Goal: Task Accomplishment & Management: Complete application form

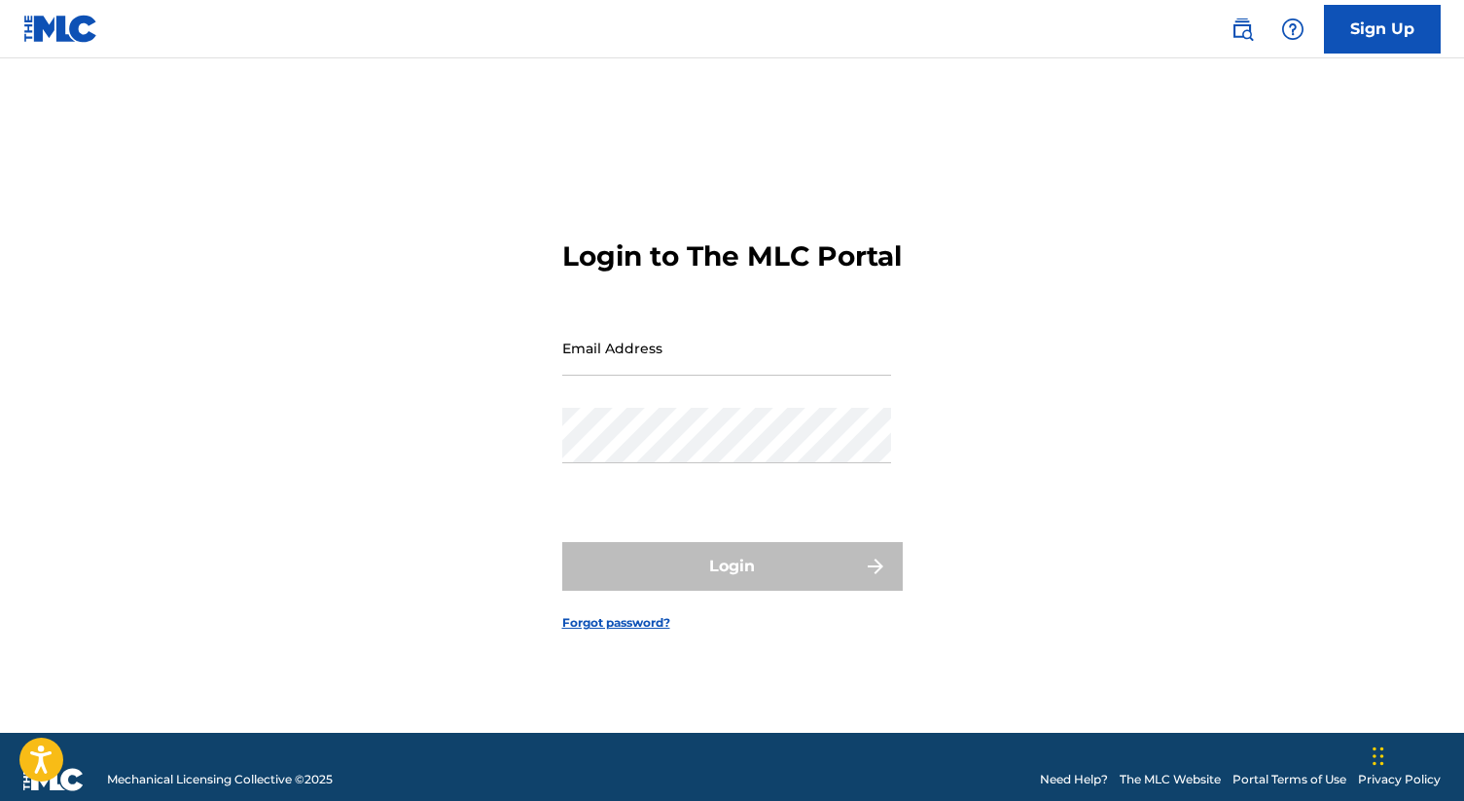
click at [1376, 33] on link "Sign Up" at bounding box center [1382, 29] width 117 height 49
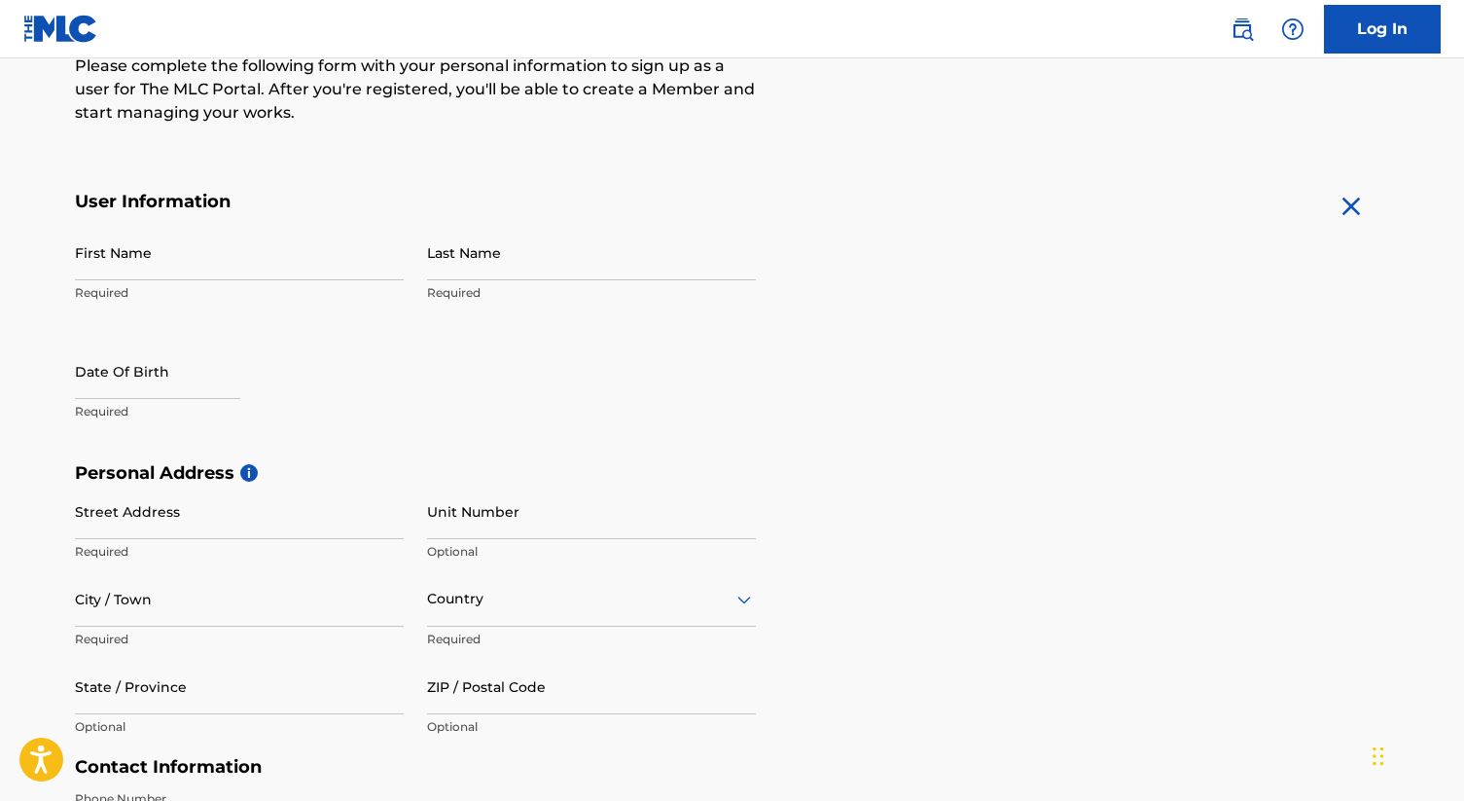
scroll to position [409, 0]
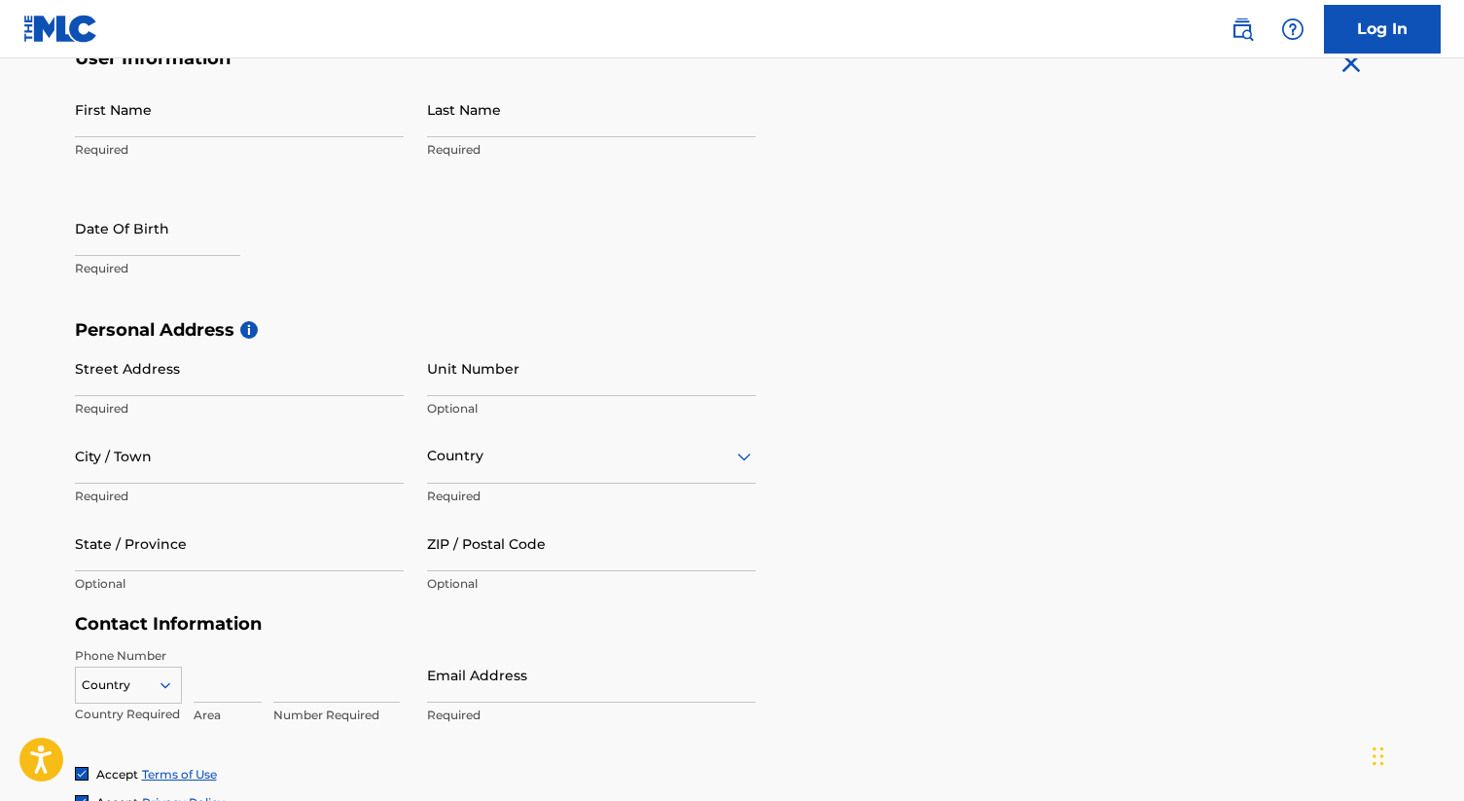
click at [221, 111] on input "First Name" at bounding box center [239, 109] width 329 height 55
type input "Diego"
type input "de la Fuente"
type input "[STREET_ADDRESS][PERSON_NAME]"
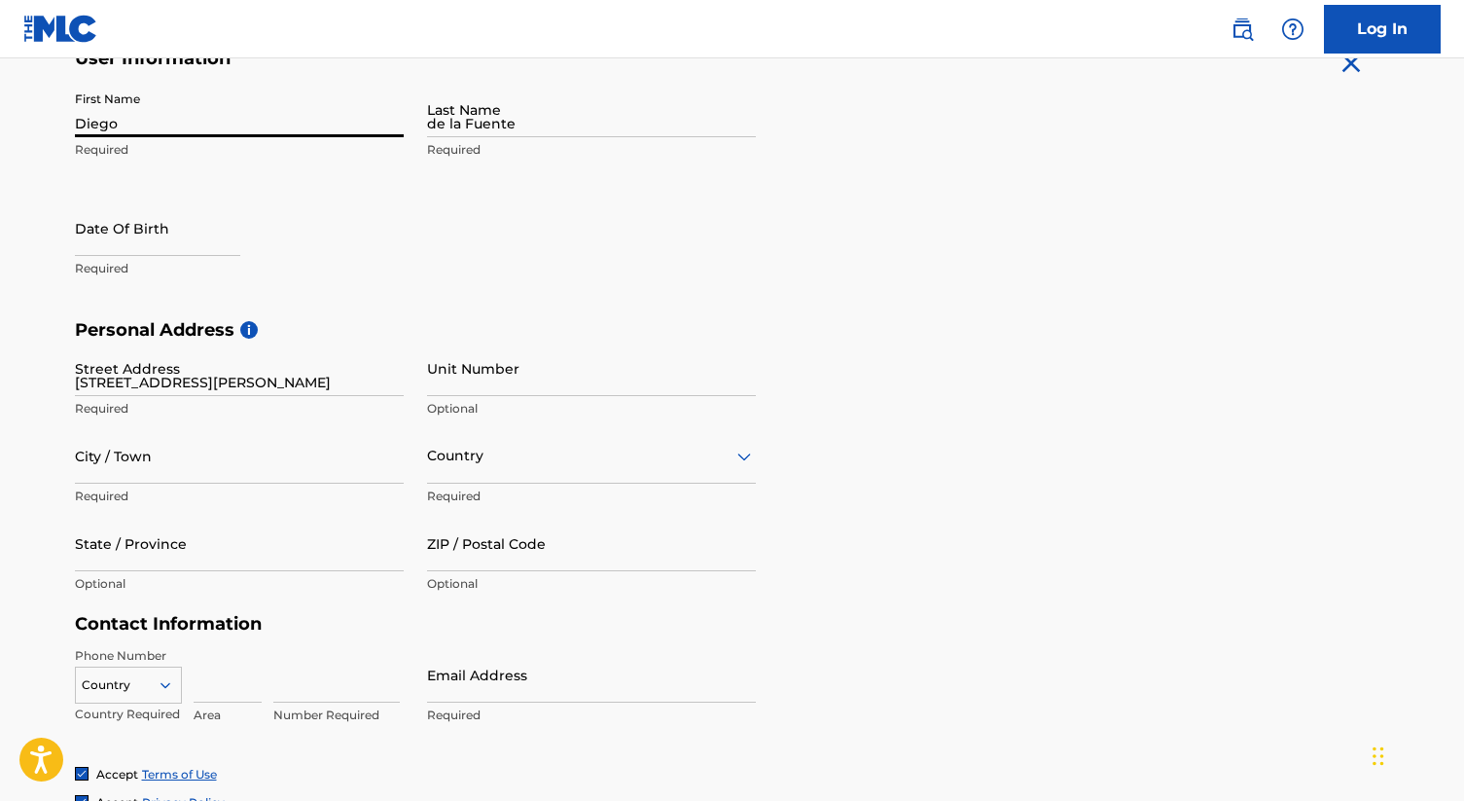
type input "Apt 2"
type input "[GEOGRAPHIC_DATA]"
type input "FL"
type input "11221"
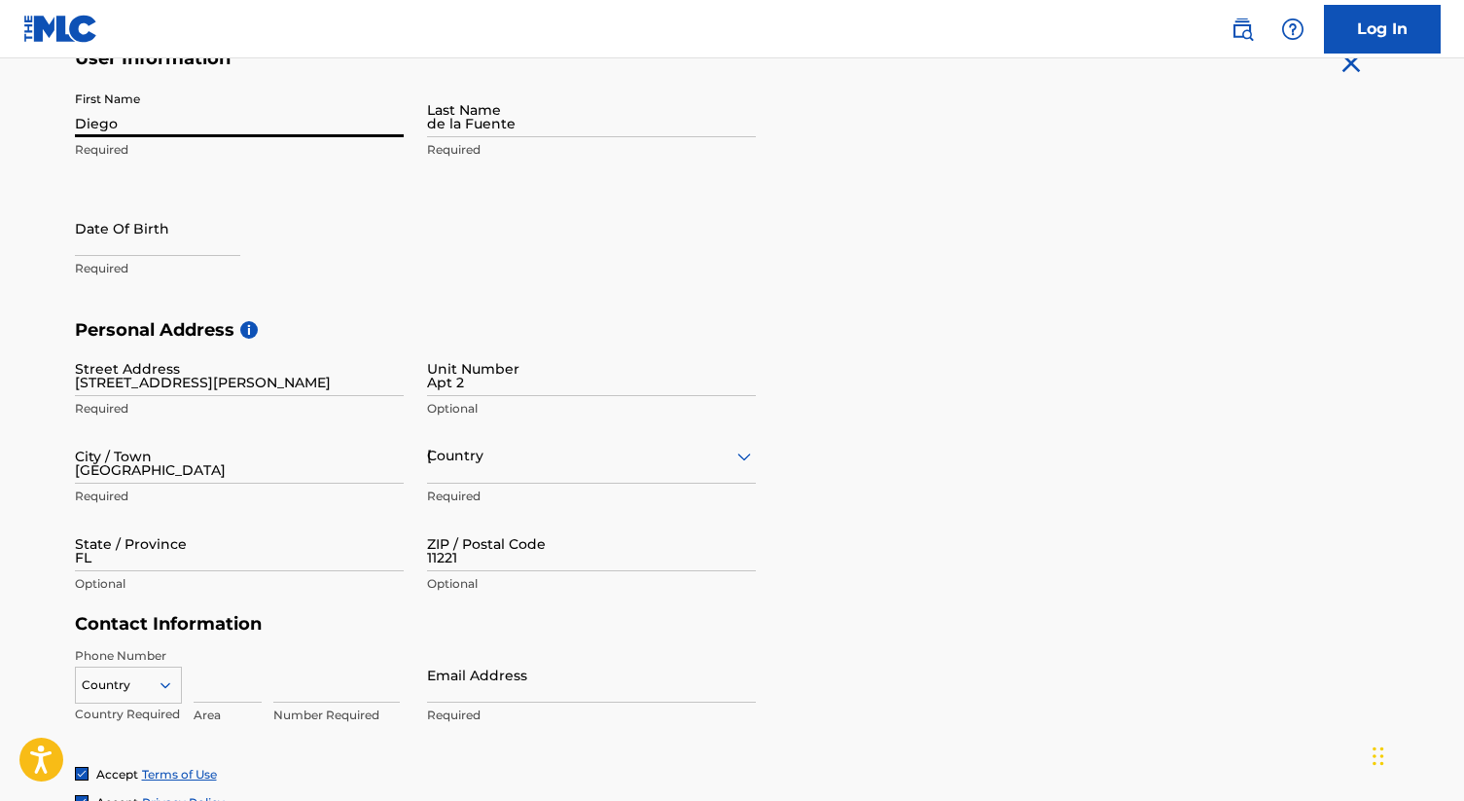
type input "1"
type input "786"
type input "3046939"
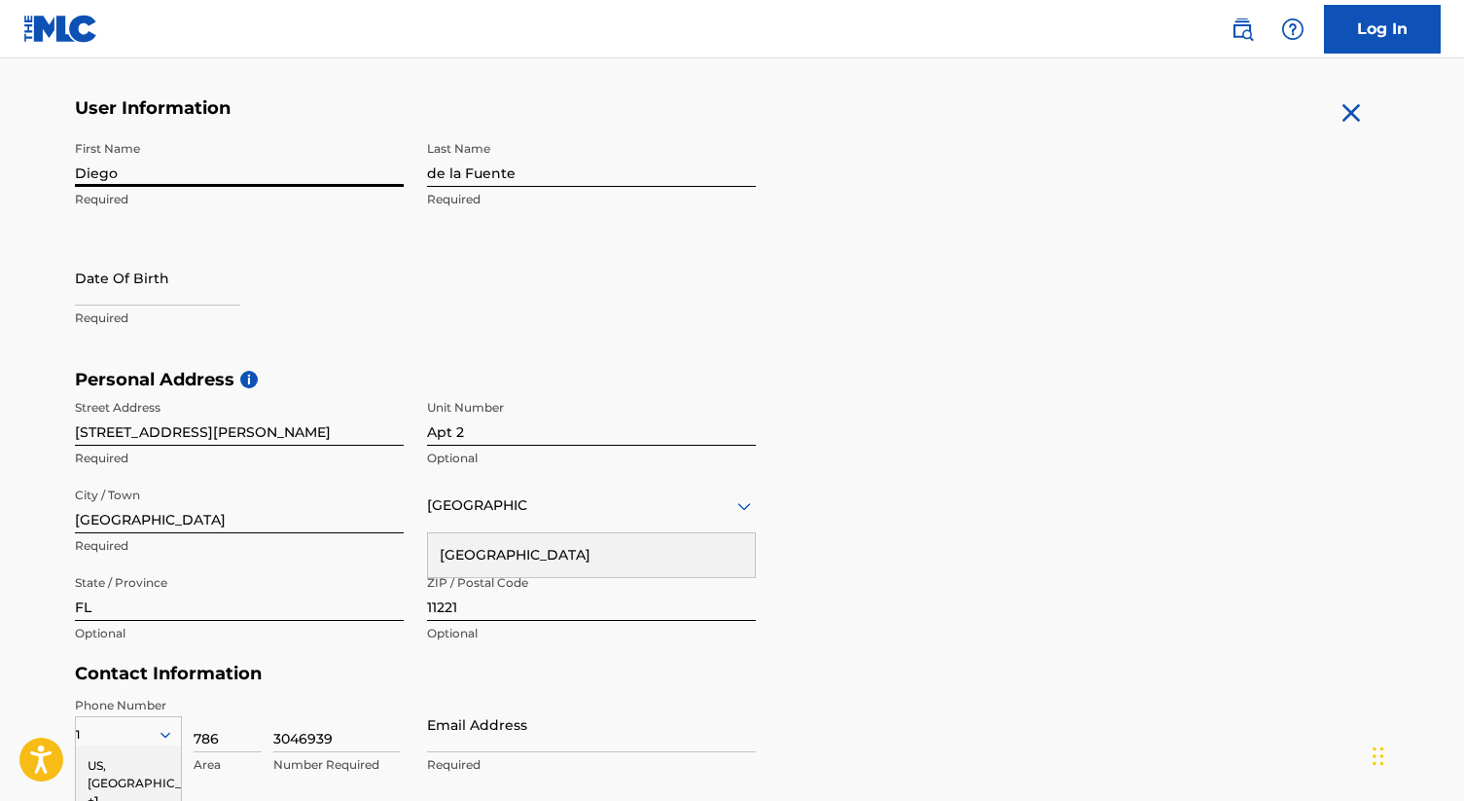
scroll to position [364, 0]
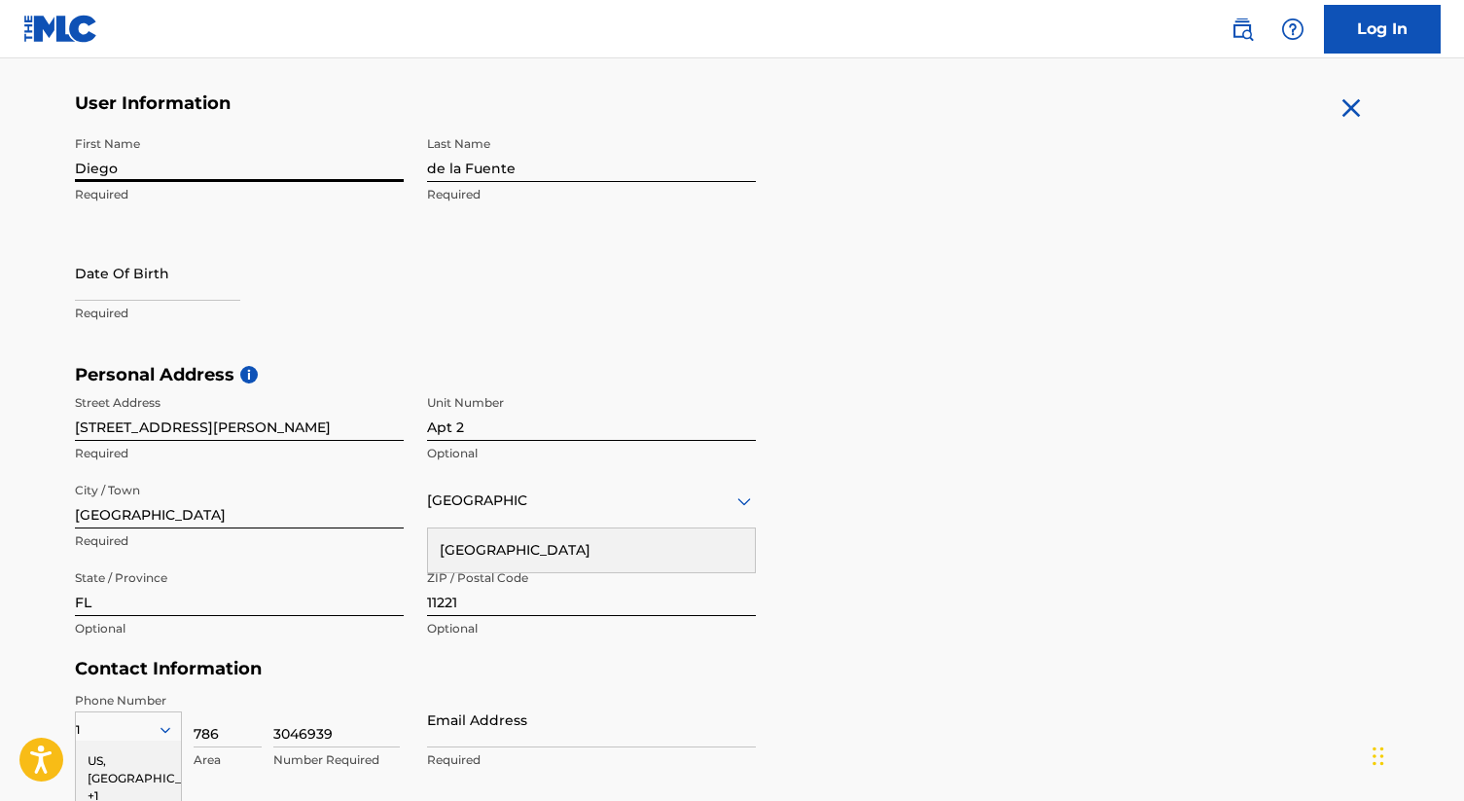
click at [169, 271] on input "text" at bounding box center [157, 272] width 165 height 55
select select "7"
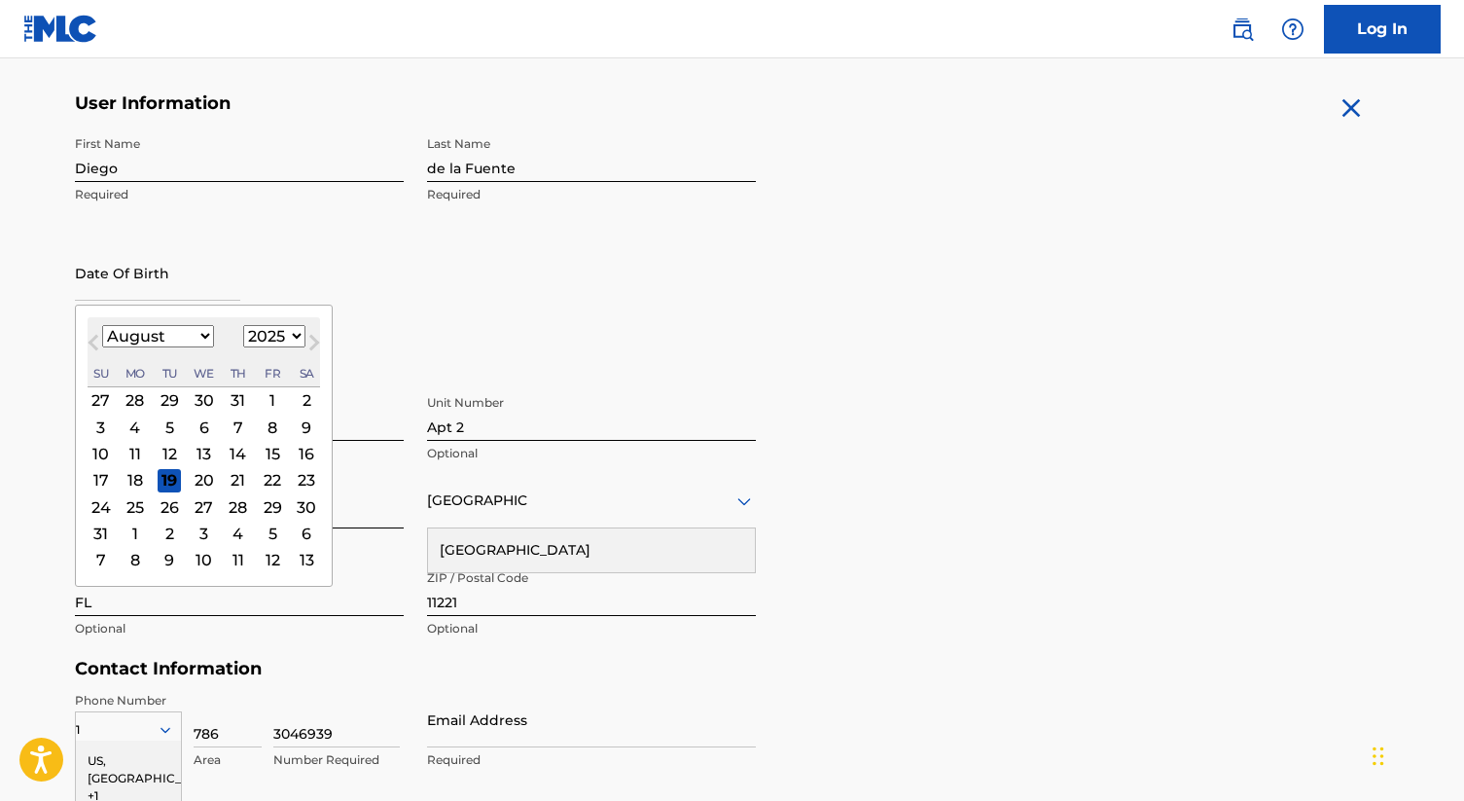
click at [281, 331] on select "1899 1900 1901 1902 1903 1904 1905 1906 1907 1908 1909 1910 1911 1912 1913 1914…" at bounding box center [274, 336] width 62 height 22
select select "1991"
click at [190, 335] on select "January February March April May June July August September October November De…" at bounding box center [158, 336] width 112 height 22
select select "10"
click at [125, 450] on div "11" at bounding box center [134, 453] width 23 height 23
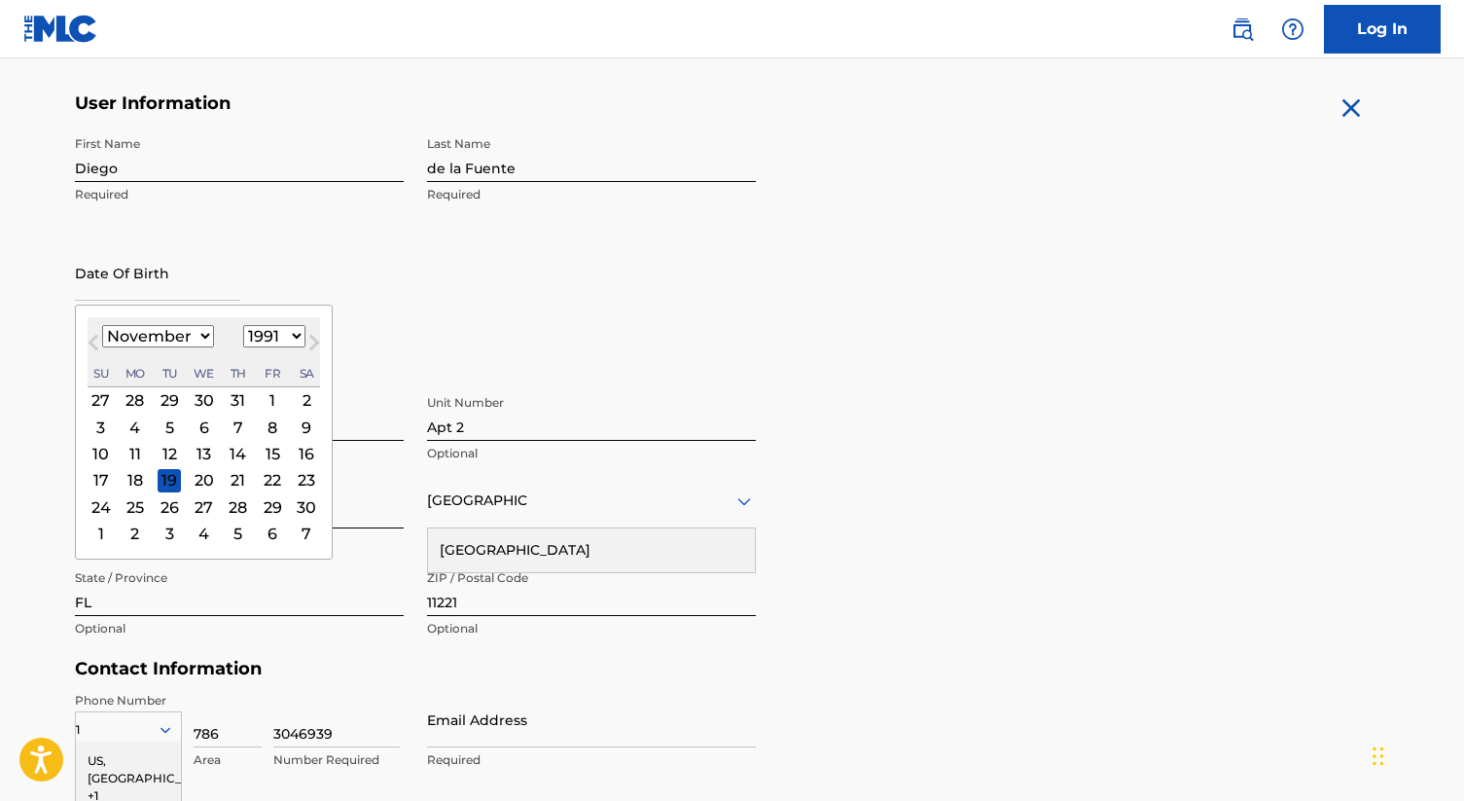
type input "[DATE]"
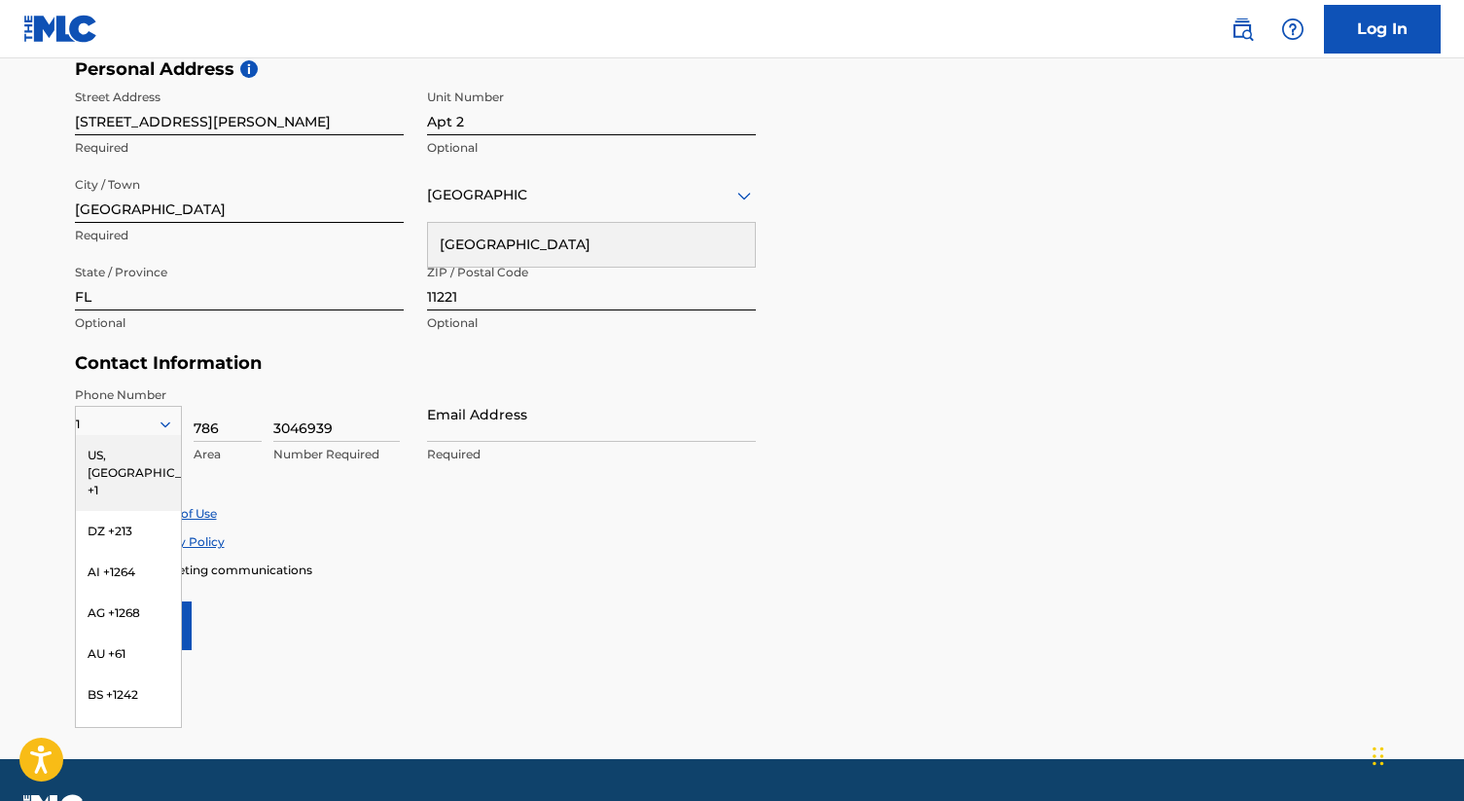
scroll to position [720, 0]
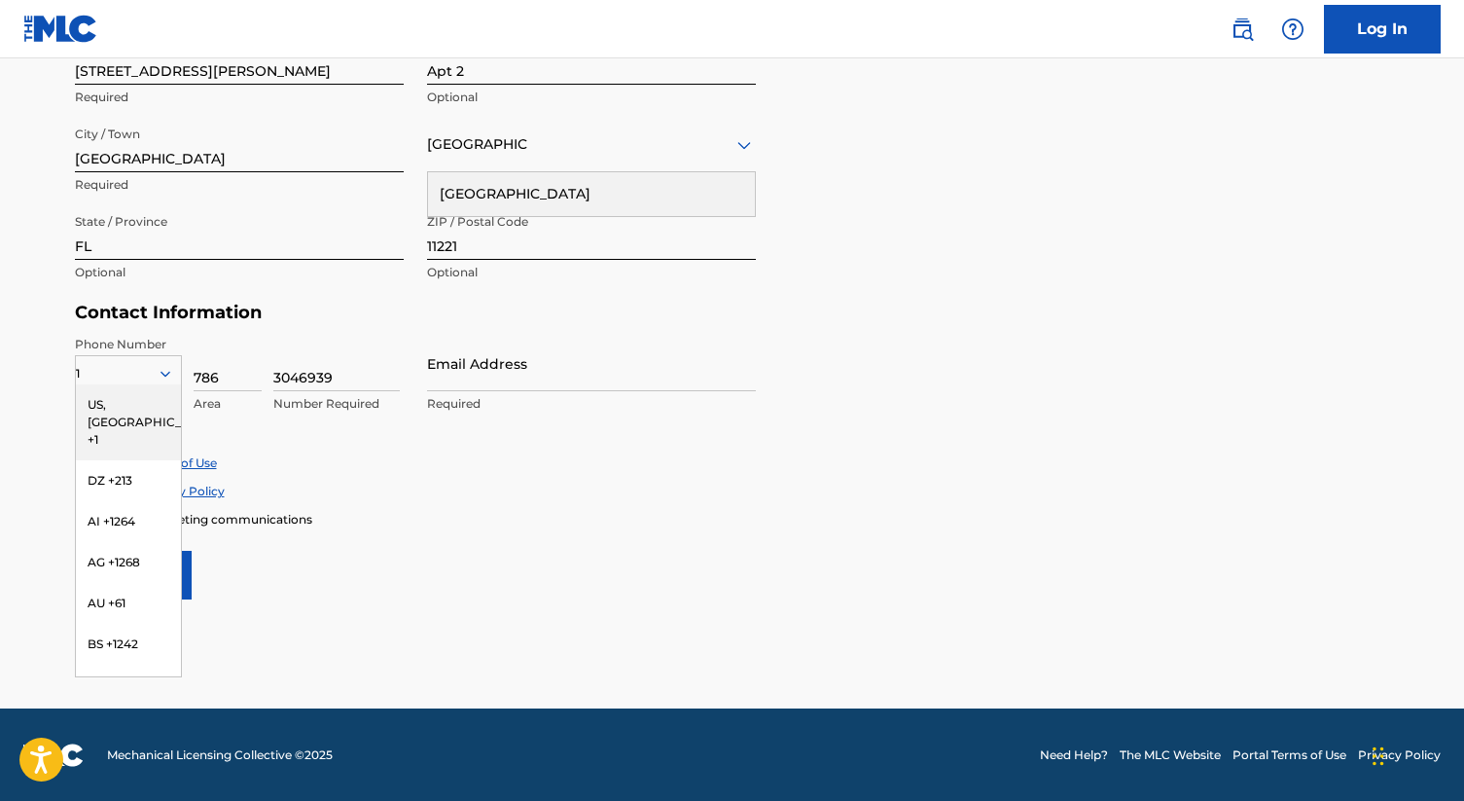
click at [678, 513] on div "Enroll in marketing communications" at bounding box center [732, 519] width 1315 height 17
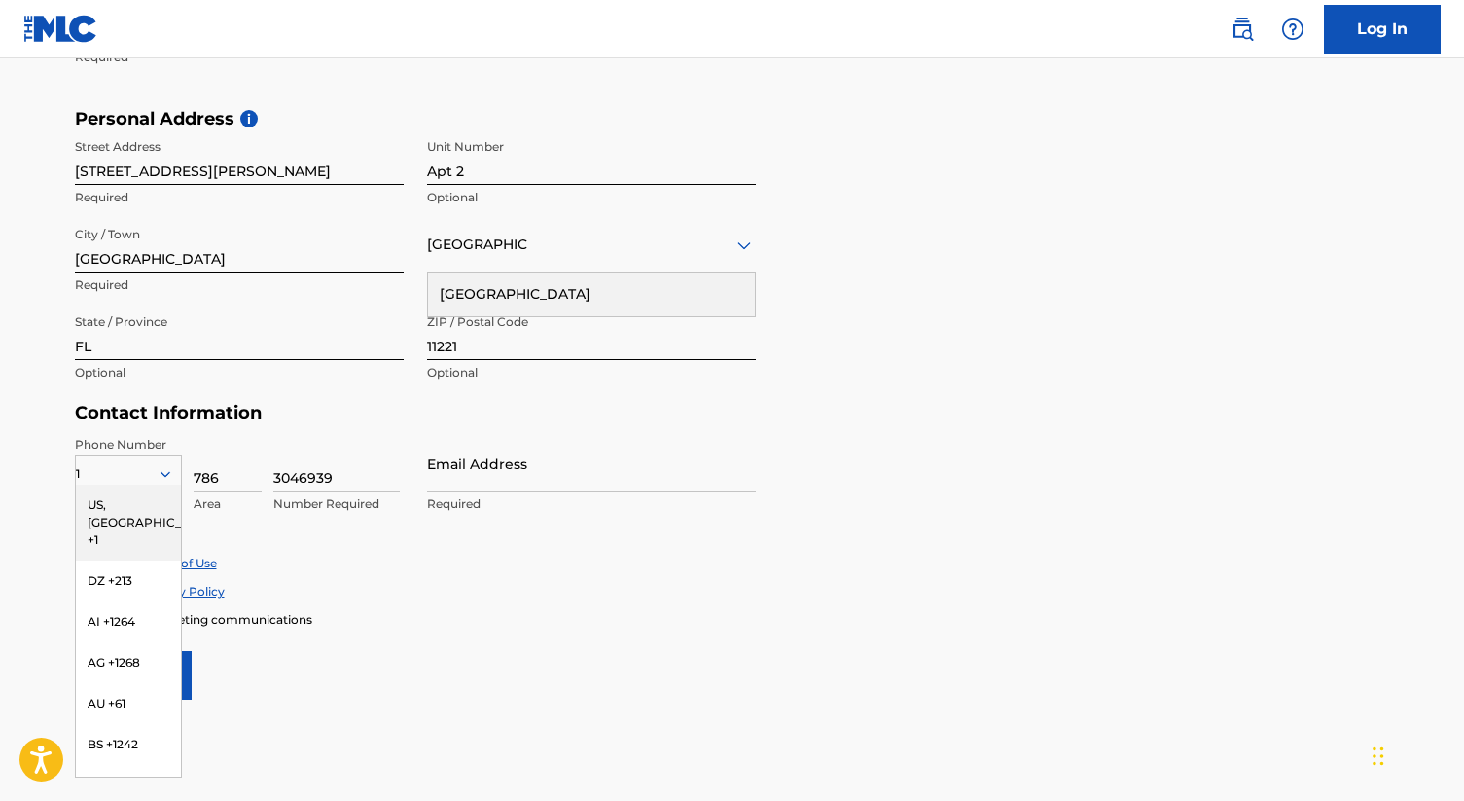
scroll to position [611, 0]
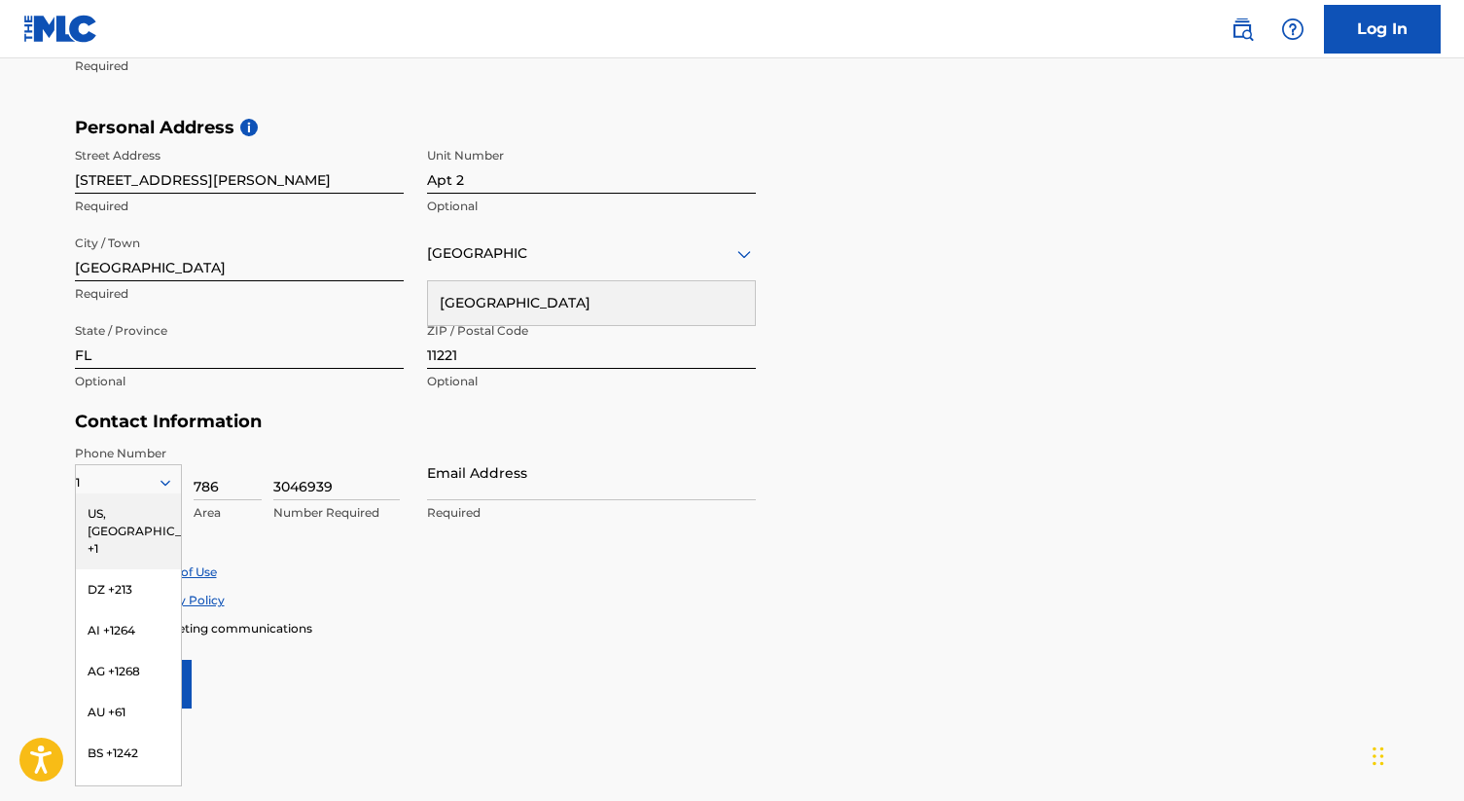
click at [147, 344] on input "FL" at bounding box center [239, 340] width 329 height 55
click at [135, 366] on input "FL" at bounding box center [239, 340] width 329 height 55
type input "F"
type input "NY"
click at [61, 374] on div "The MLC uses identity verification before a user is registered to comply with K…" at bounding box center [733, 144] width 1362 height 1128
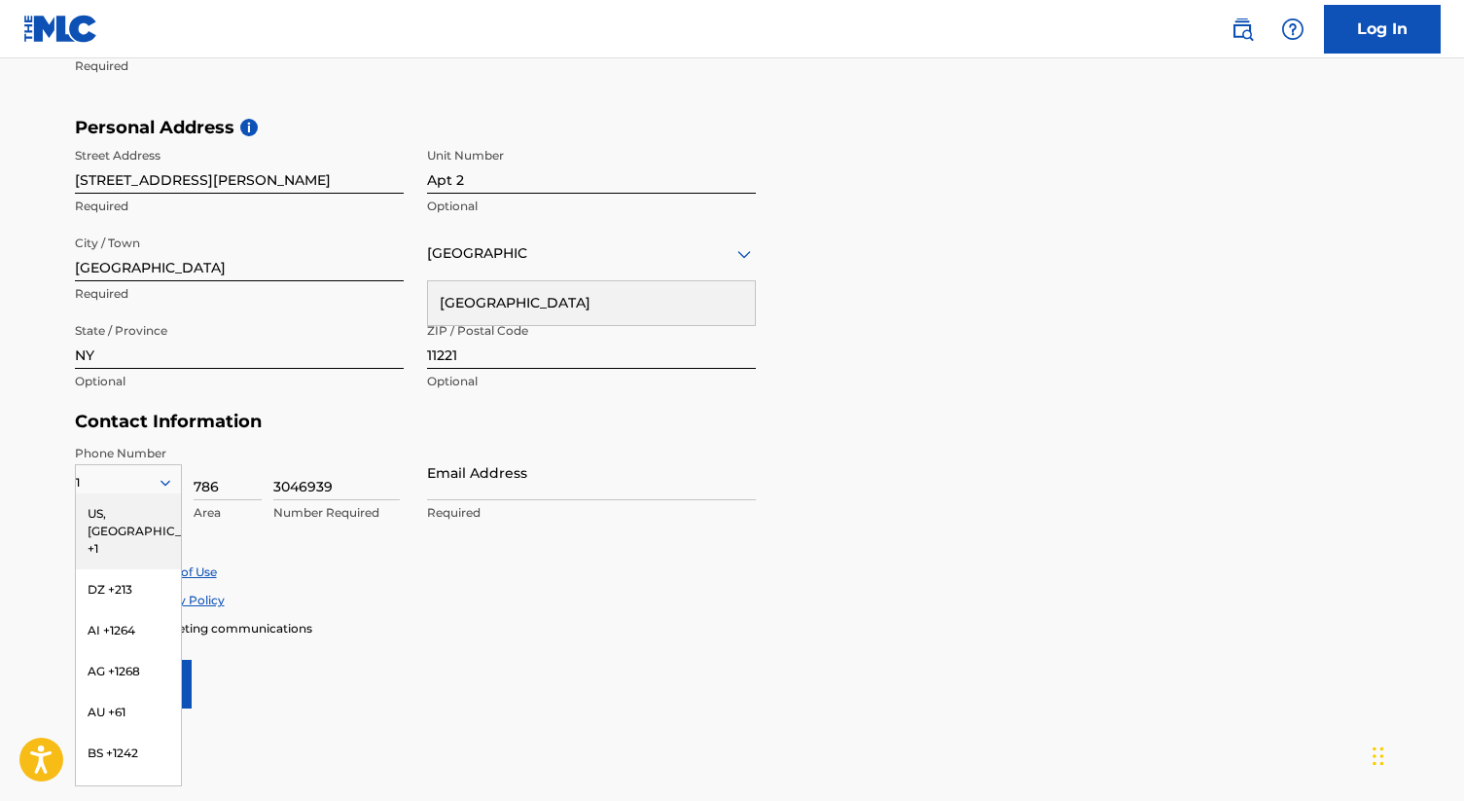
scroll to position [720, 0]
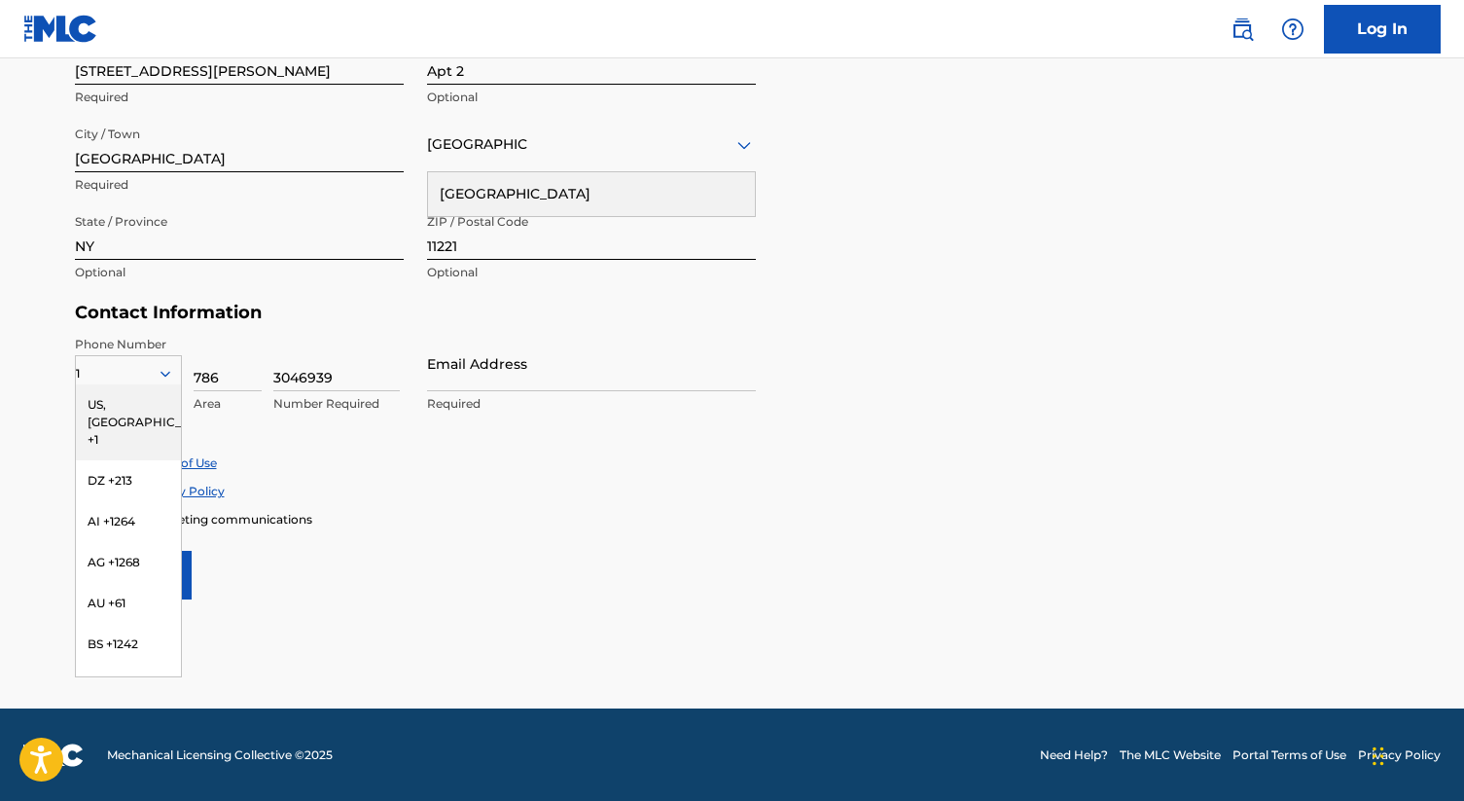
click at [130, 408] on div "US, [GEOGRAPHIC_DATA] +1" at bounding box center [128, 422] width 105 height 76
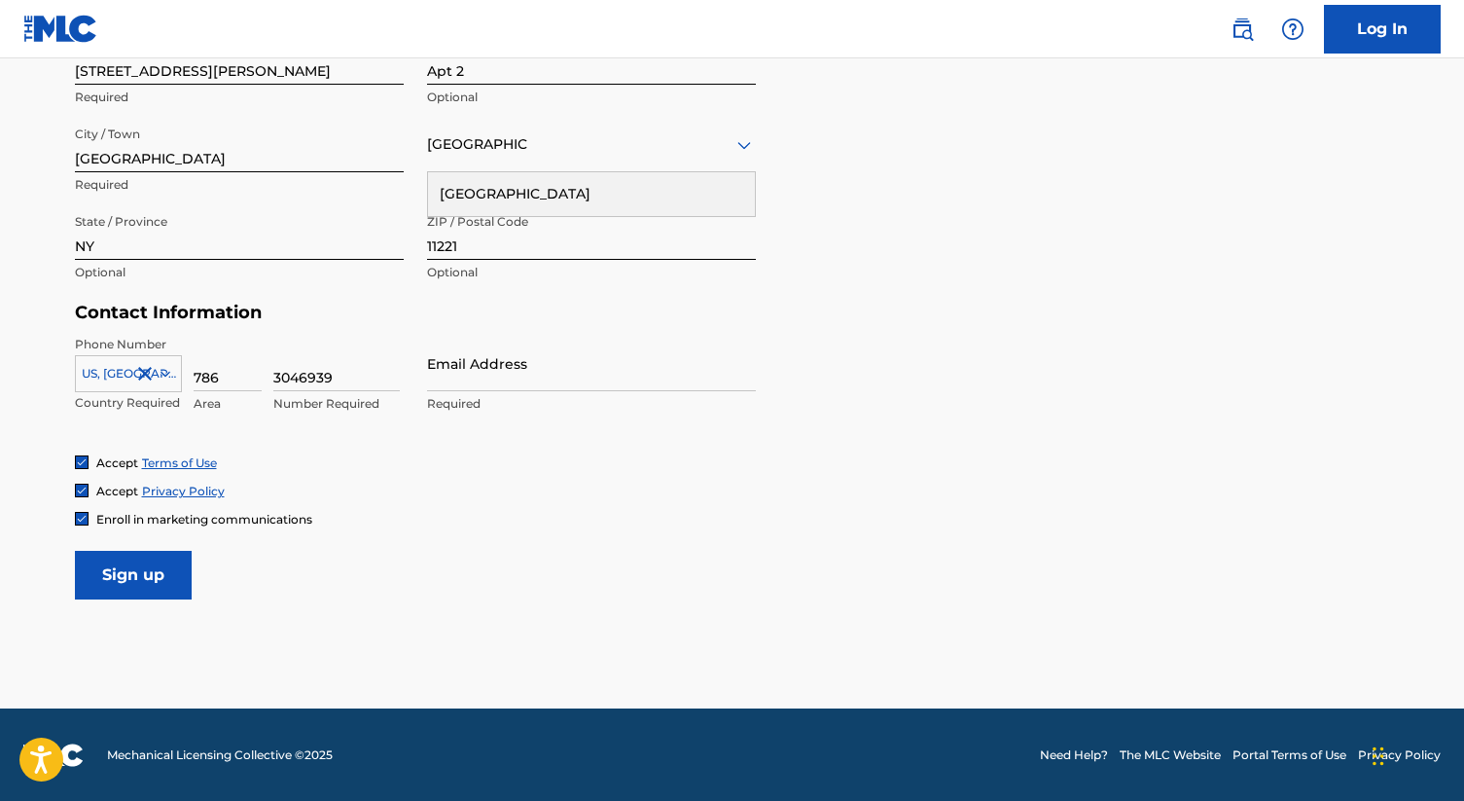
click at [469, 370] on input "Email Address" at bounding box center [591, 363] width 329 height 55
type input "[EMAIL_ADDRESS][DOMAIN_NAME]"
click at [137, 571] on input "Sign up" at bounding box center [133, 575] width 117 height 49
click at [596, 165] on div "Country" at bounding box center [591, 144] width 329 height 55
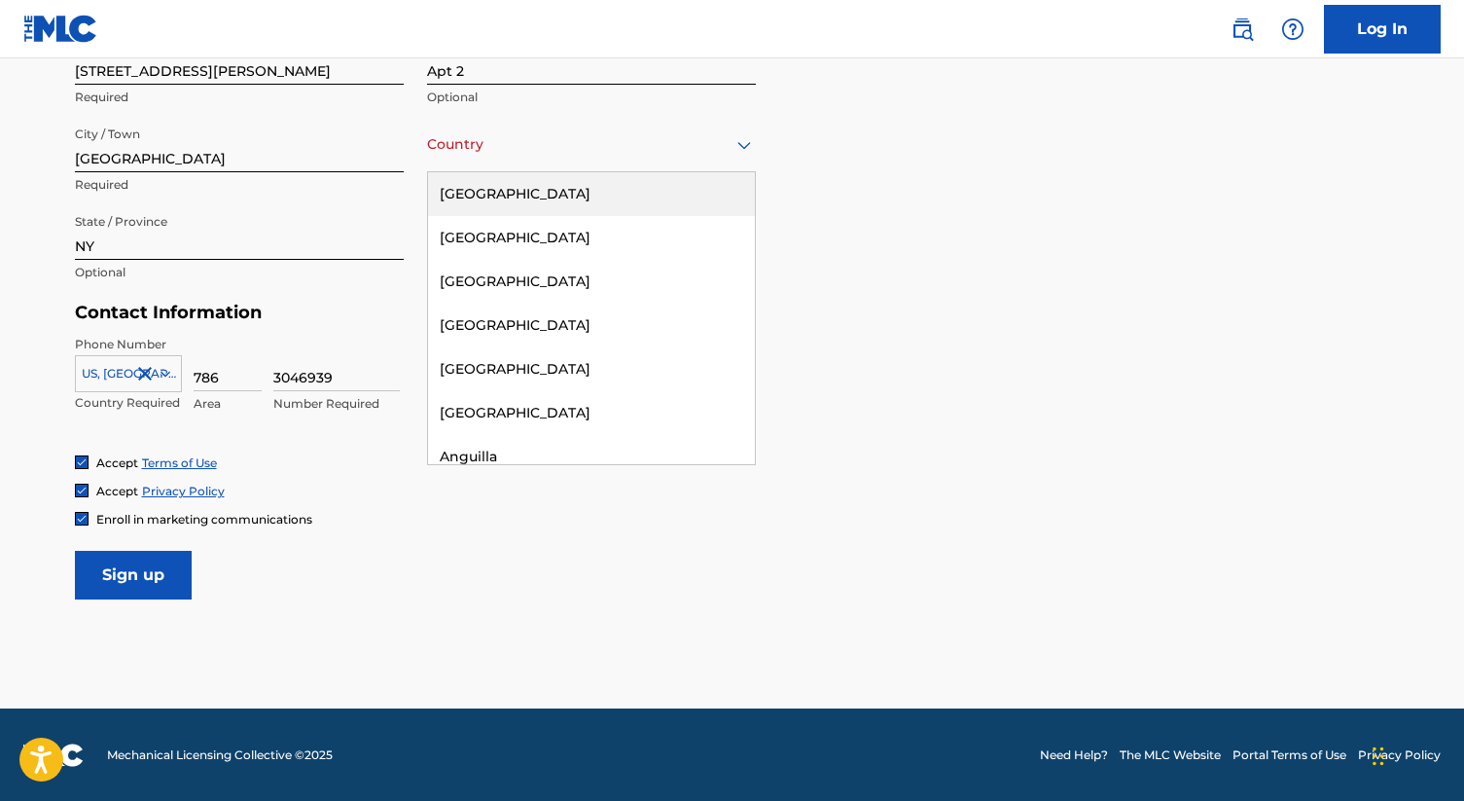
click at [555, 195] on div "[GEOGRAPHIC_DATA]" at bounding box center [591, 194] width 327 height 44
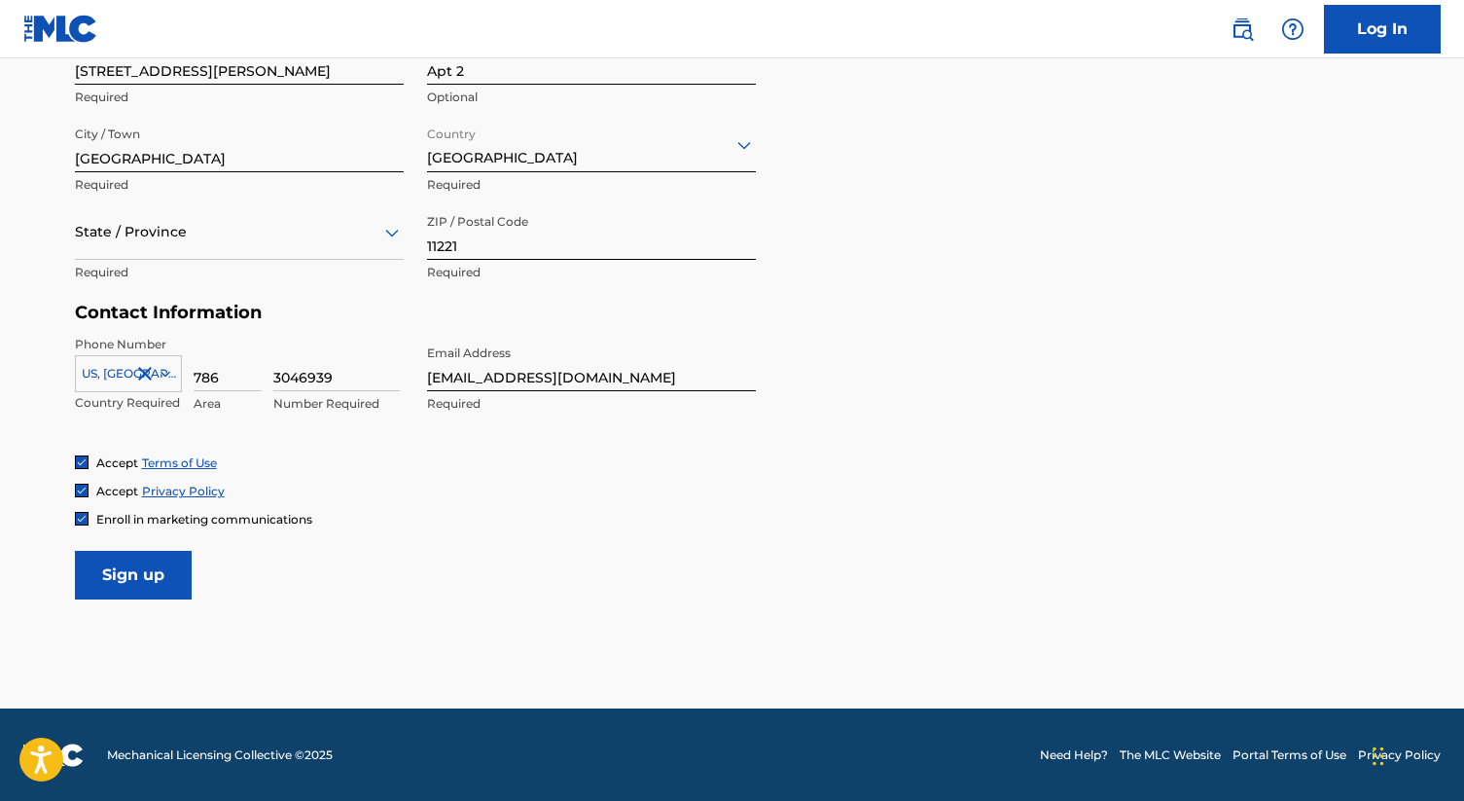
click at [154, 569] on input "Sign up" at bounding box center [133, 575] width 117 height 49
click at [311, 245] on div "State / Province" at bounding box center [239, 231] width 329 height 55
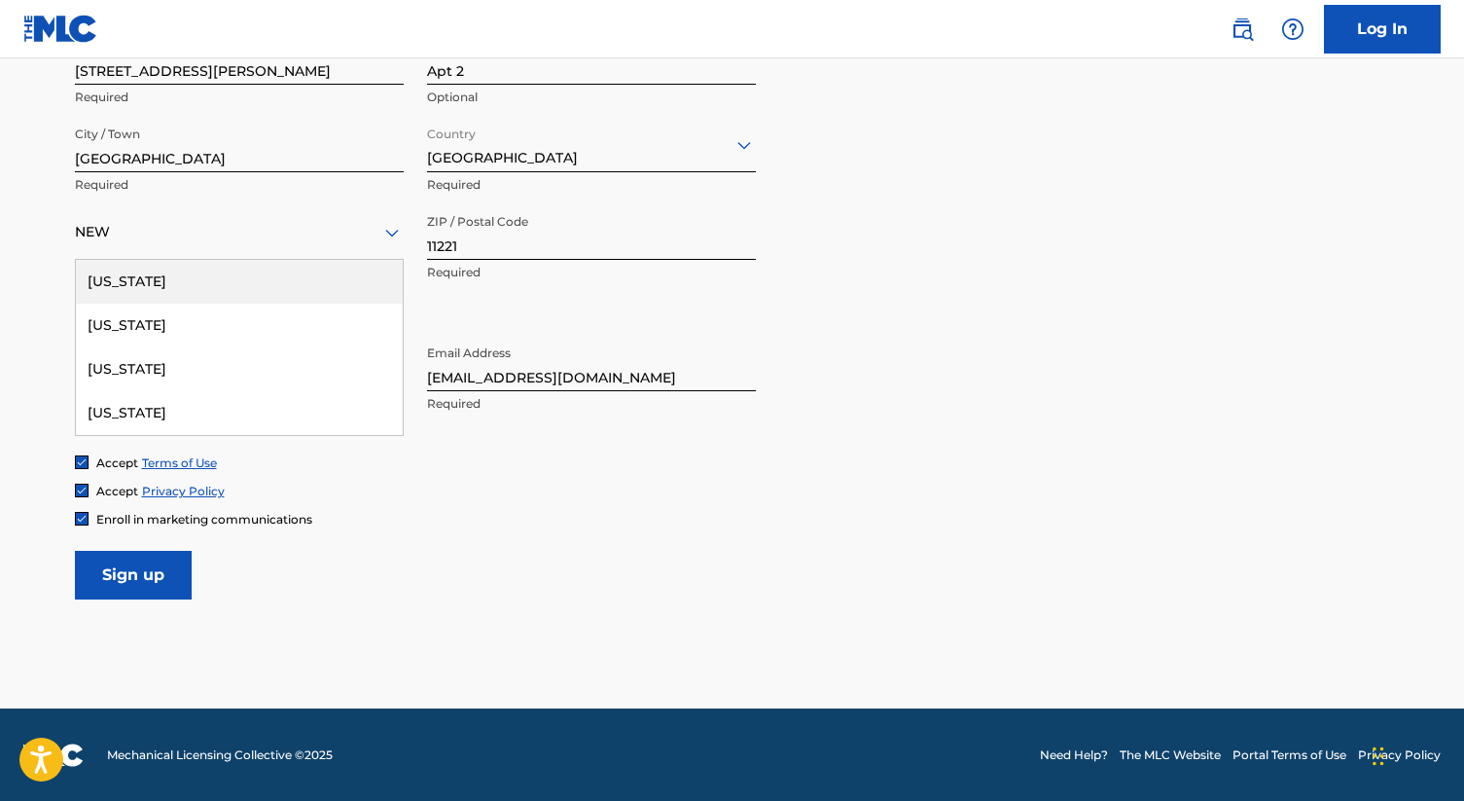
type input "NEW YO"
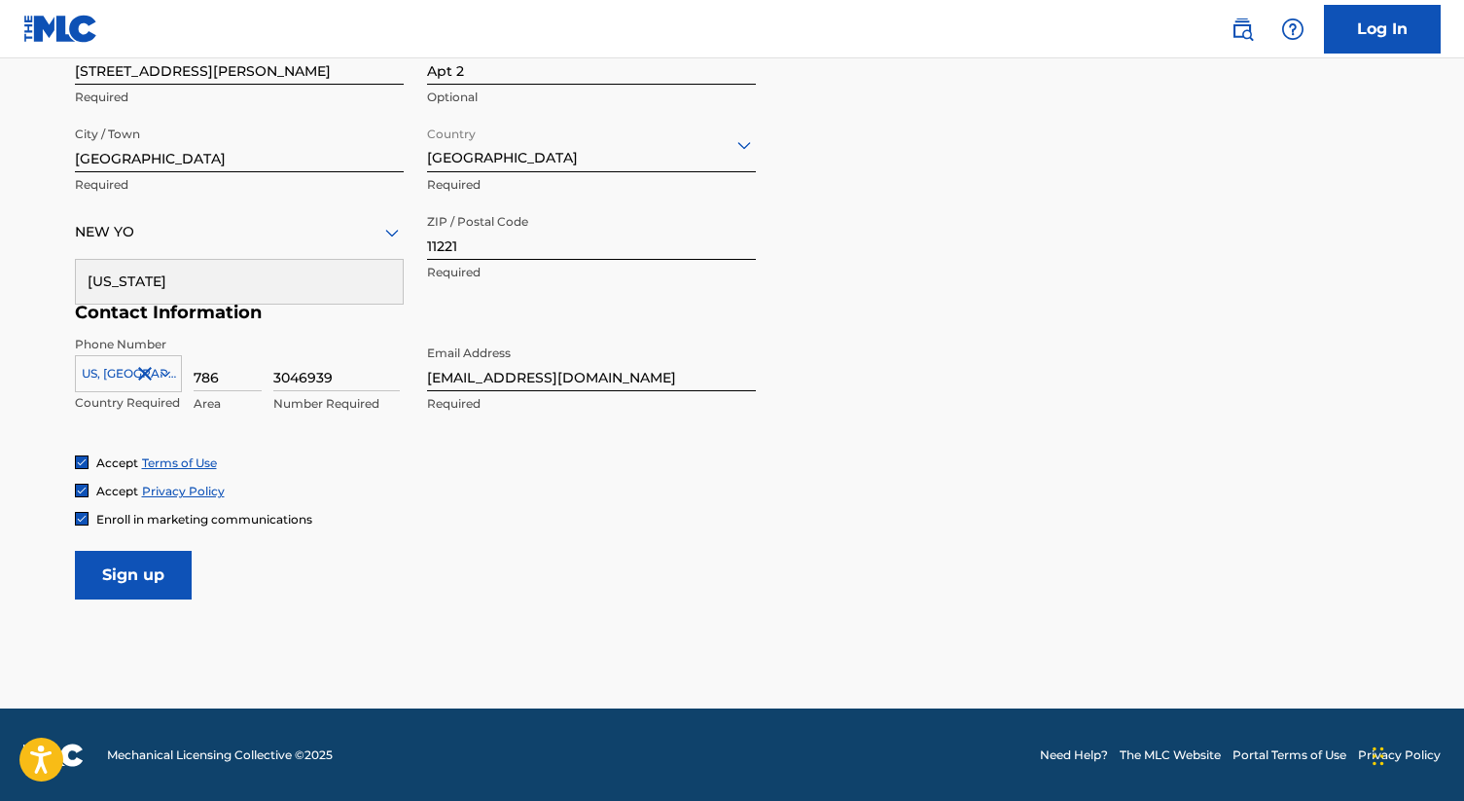
click at [156, 287] on div "[US_STATE]" at bounding box center [239, 282] width 327 height 44
click at [149, 589] on input "Sign up" at bounding box center [133, 575] width 117 height 49
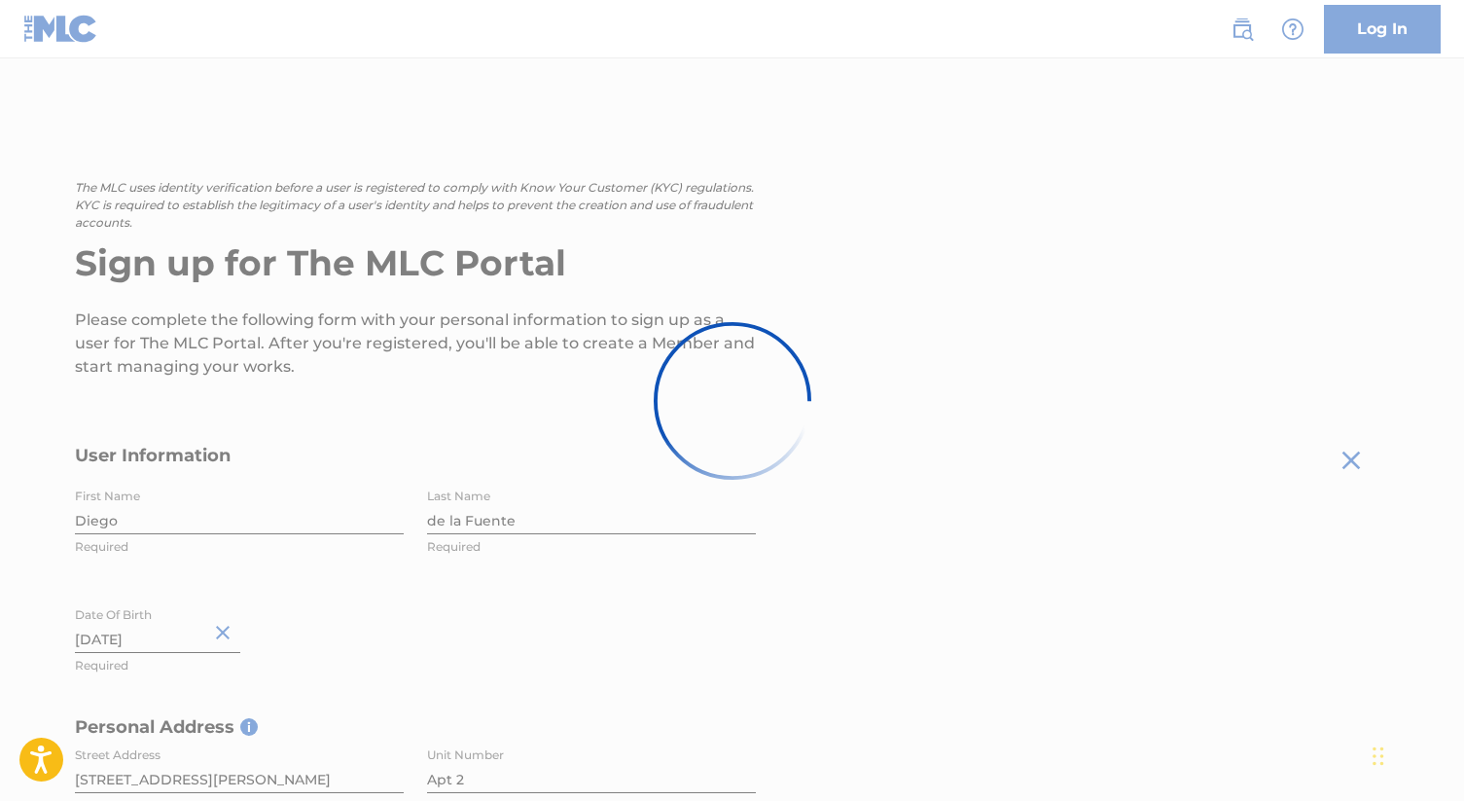
scroll to position [11, 0]
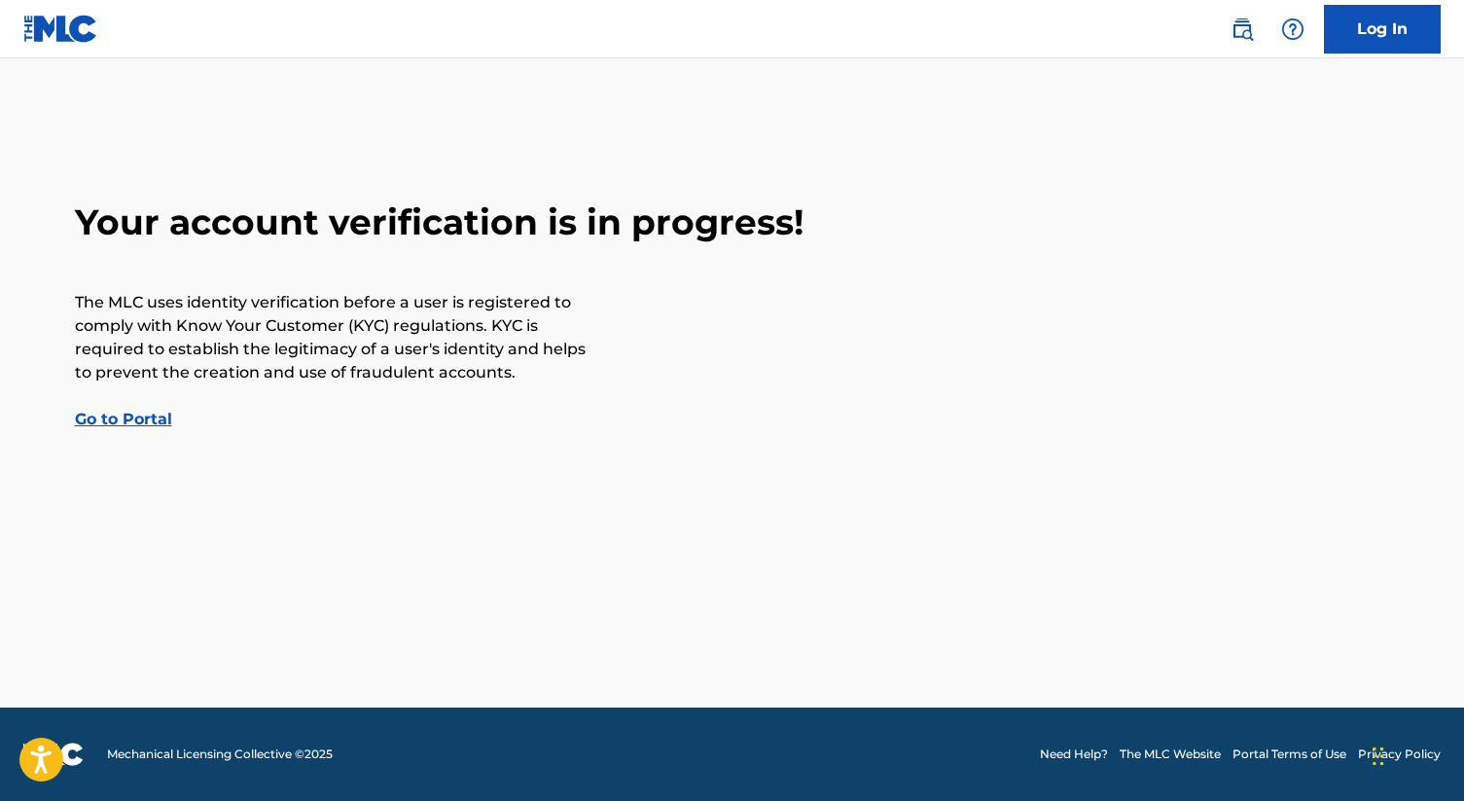
click at [139, 421] on link "Go to Portal" at bounding box center [123, 419] width 97 height 18
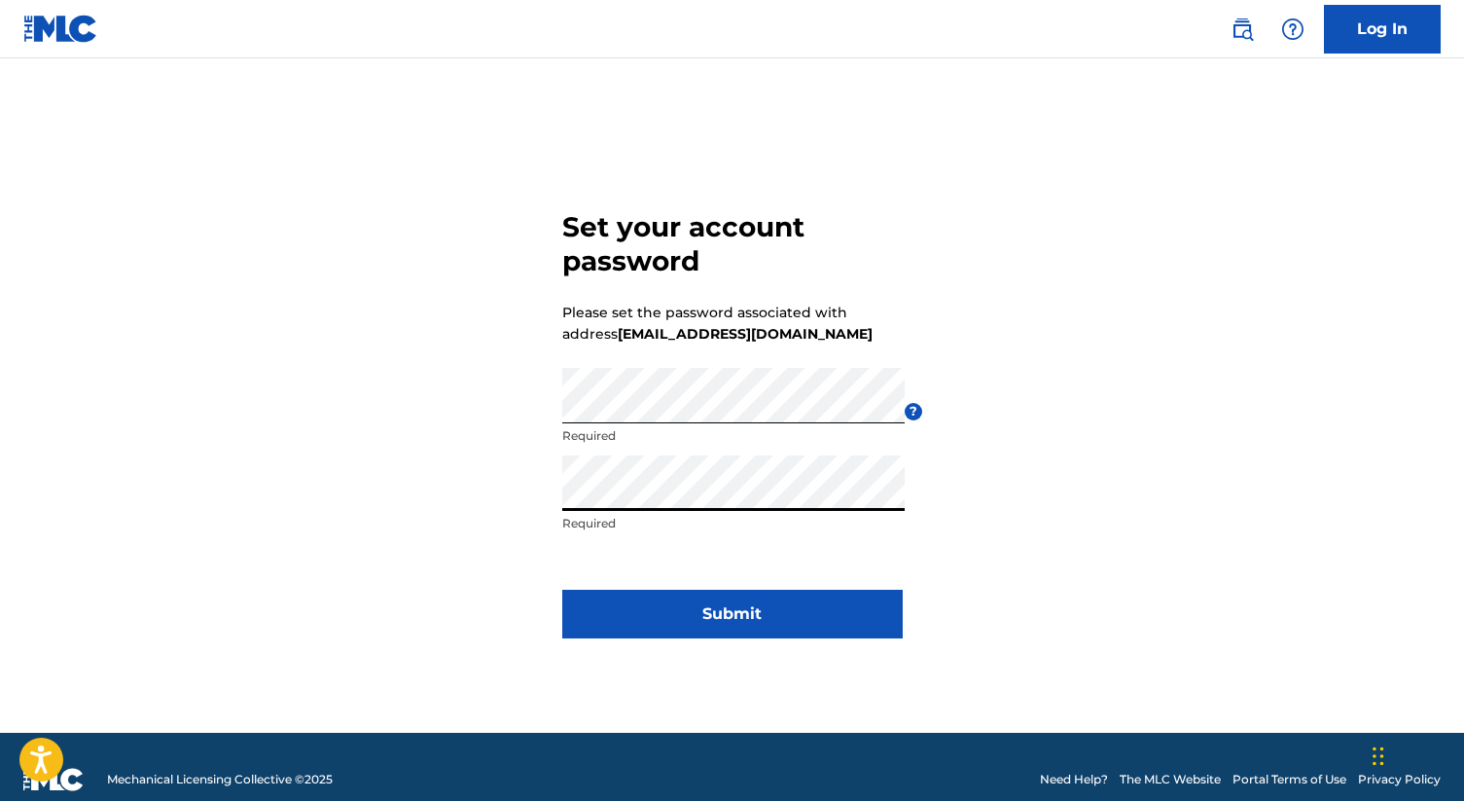
click at [660, 591] on button "Submit" at bounding box center [732, 613] width 340 height 49
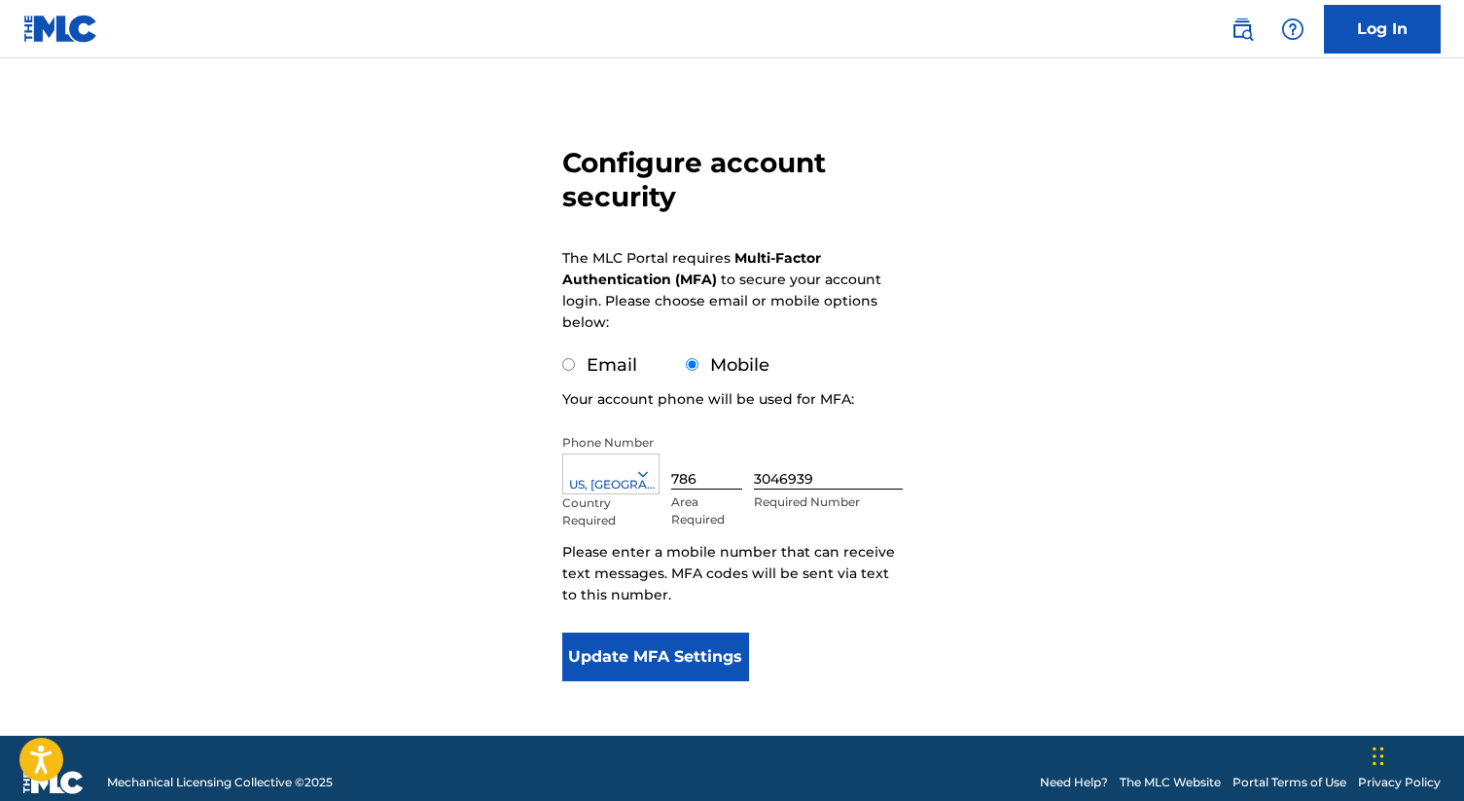
scroll to position [135, 0]
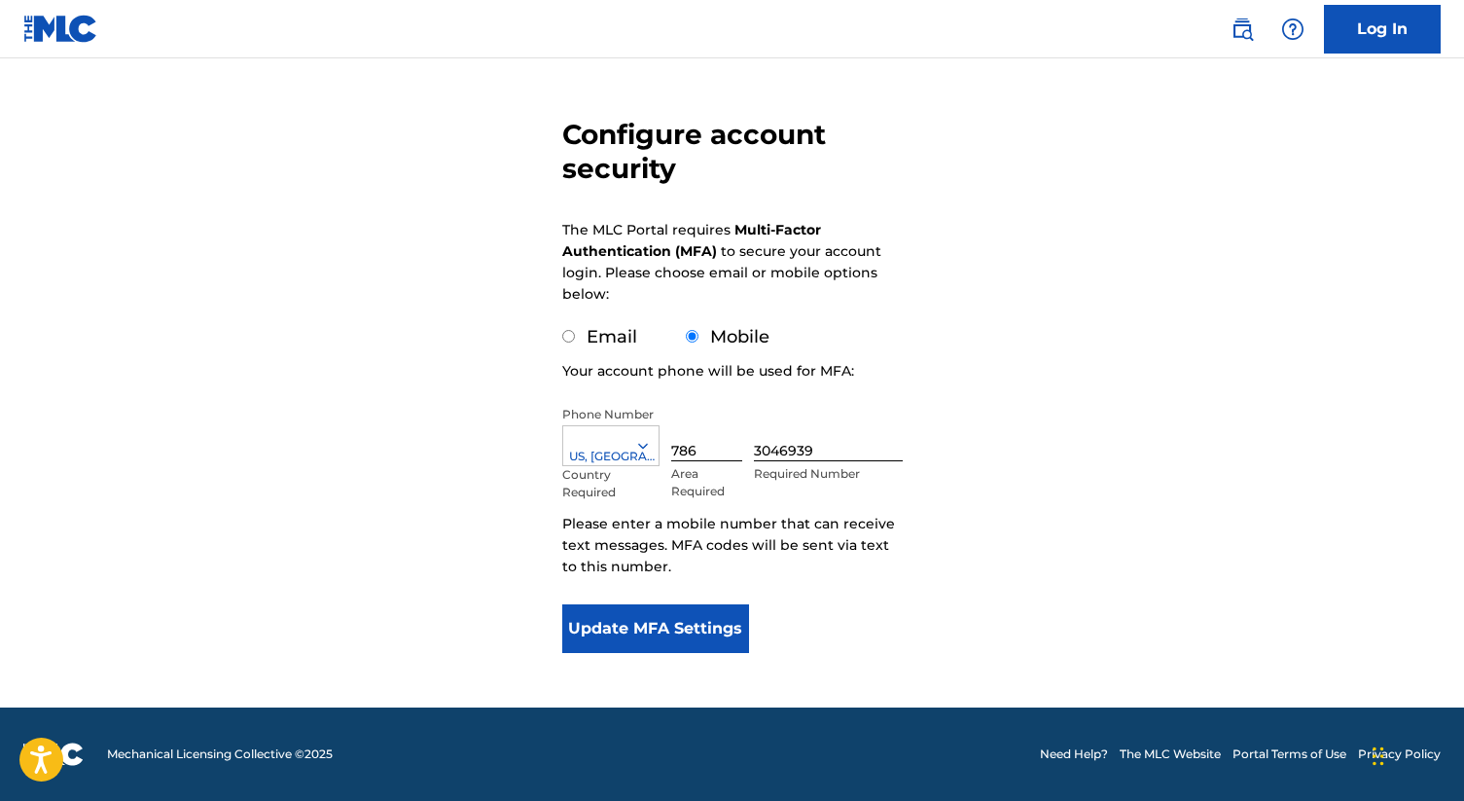
click at [689, 629] on button "Update MFA Settings" at bounding box center [656, 628] width 188 height 49
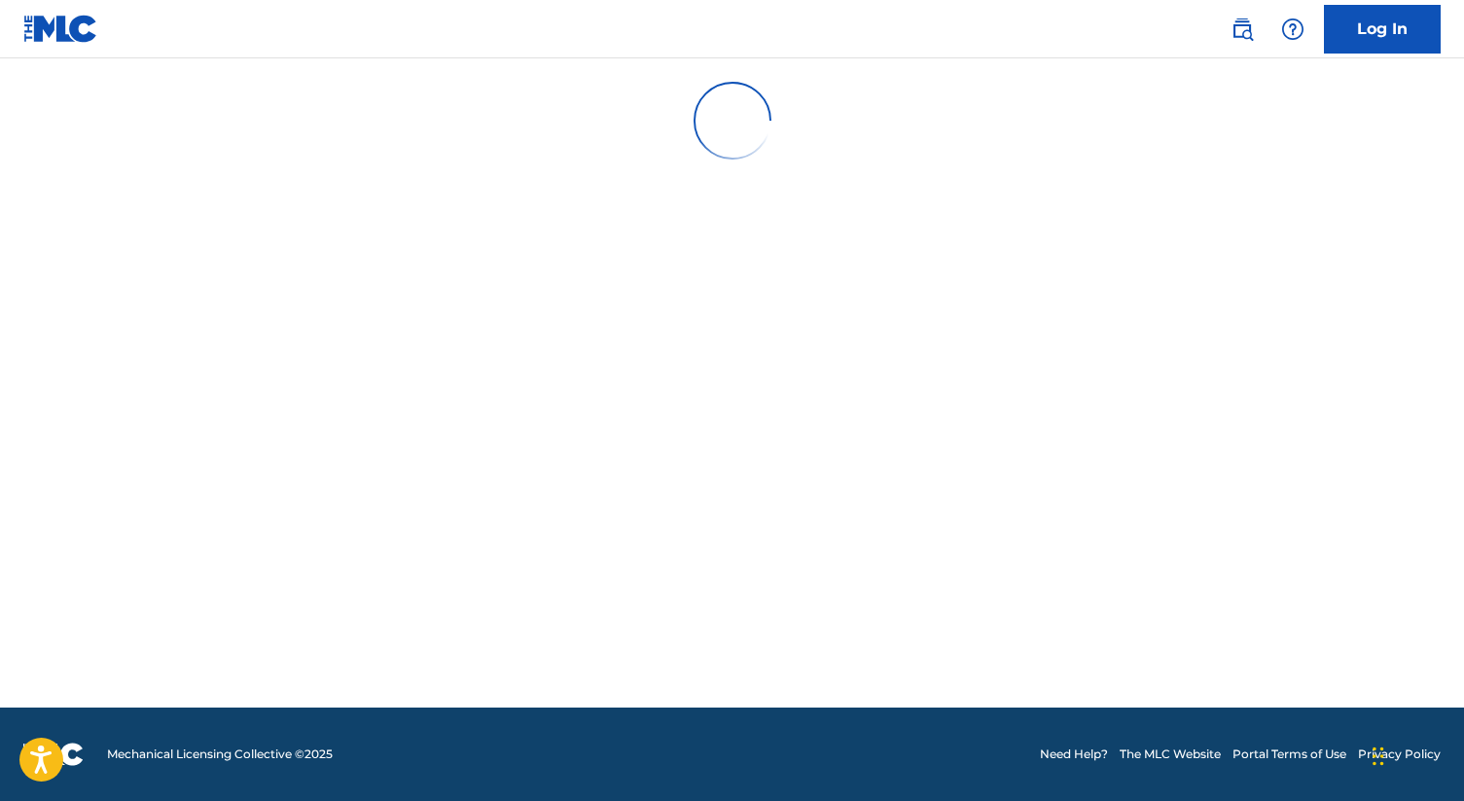
scroll to position [0, 0]
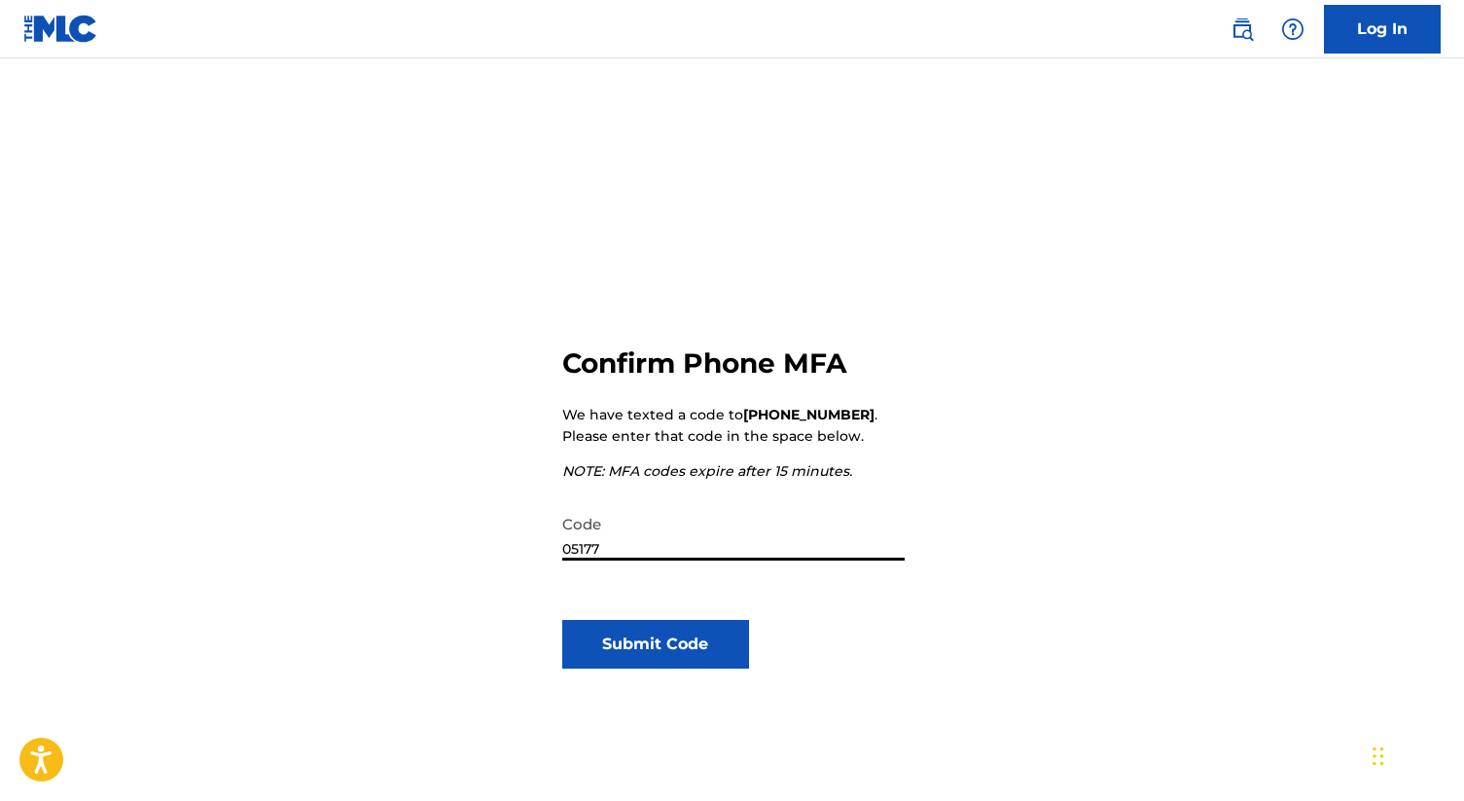
type input "051774"
click at [676, 652] on button "Submit Code" at bounding box center [656, 644] width 188 height 49
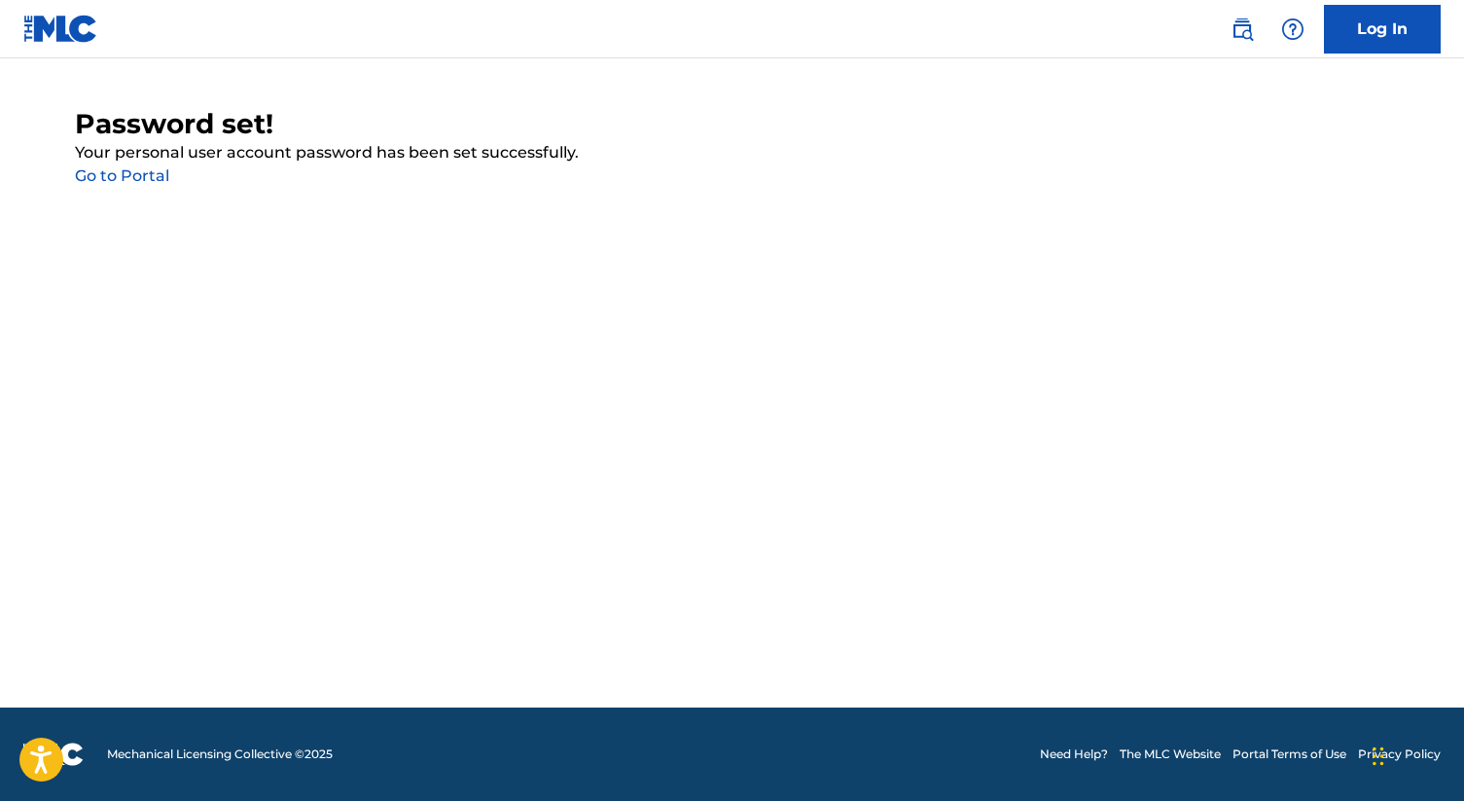
click at [148, 172] on link "Go to Portal" at bounding box center [122, 175] width 94 height 18
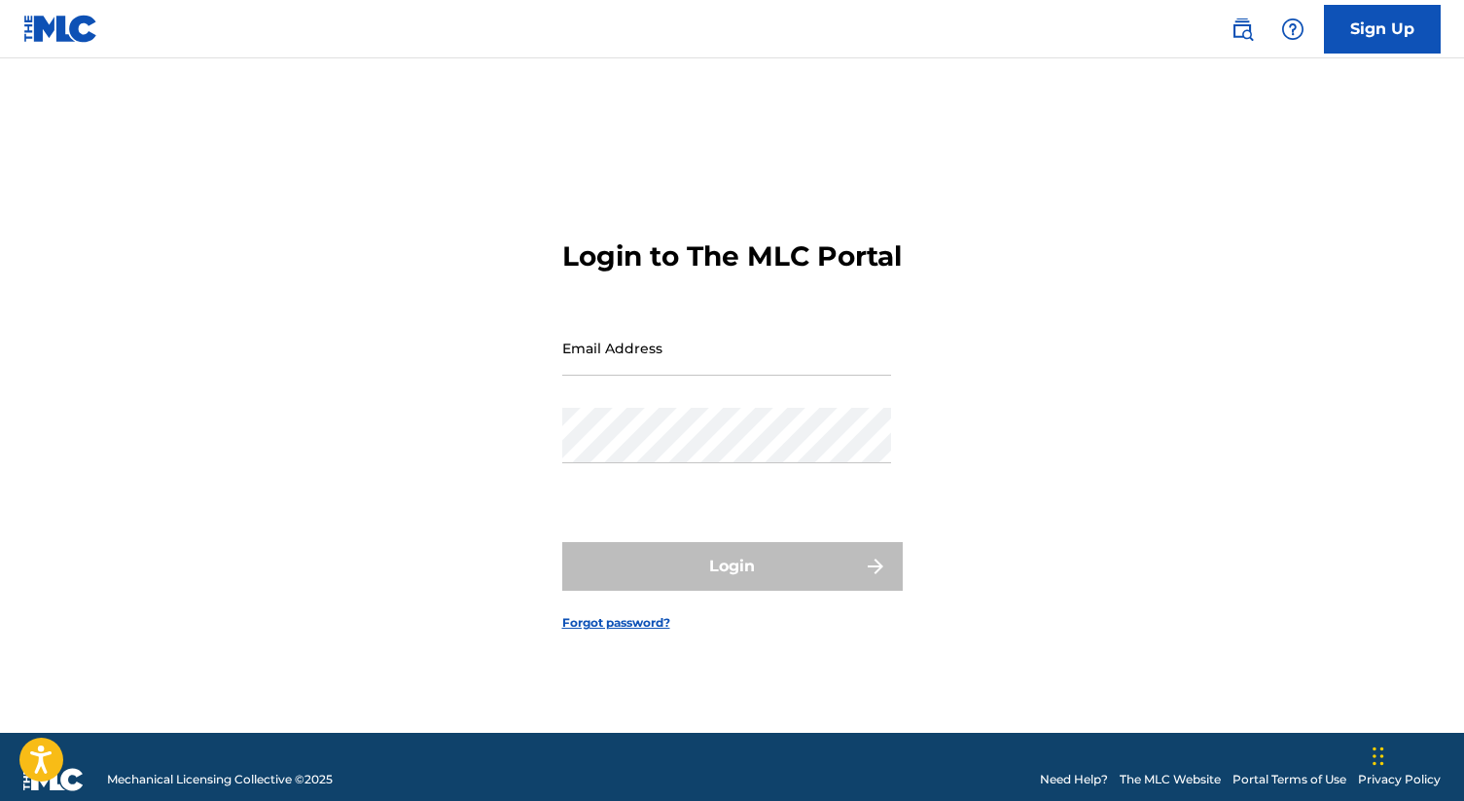
click at [699, 373] on input "Email Address" at bounding box center [726, 347] width 329 height 55
type input "[EMAIL_ADDRESS][DOMAIN_NAME]"
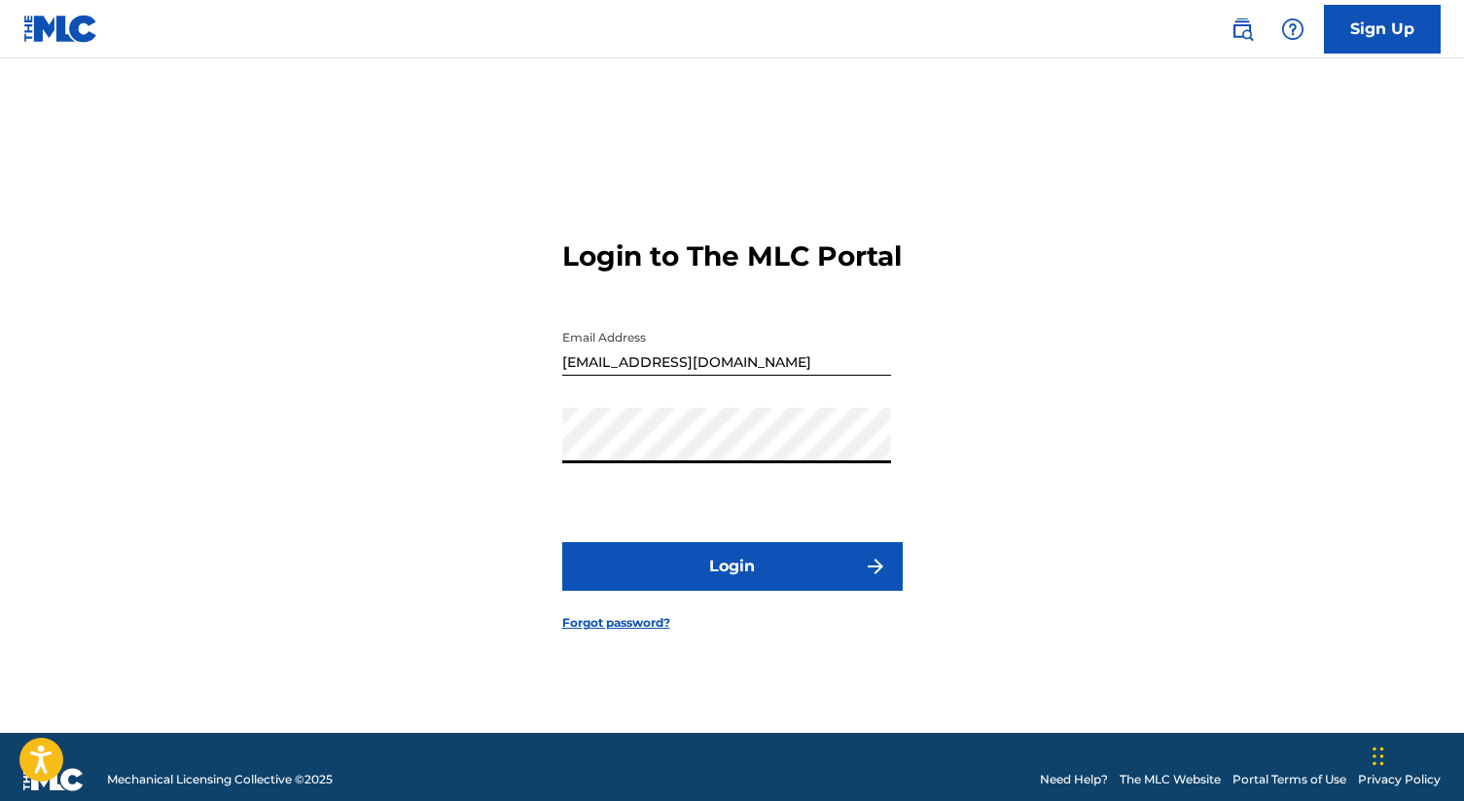
click at [760, 578] on button "Login" at bounding box center [732, 566] width 340 height 49
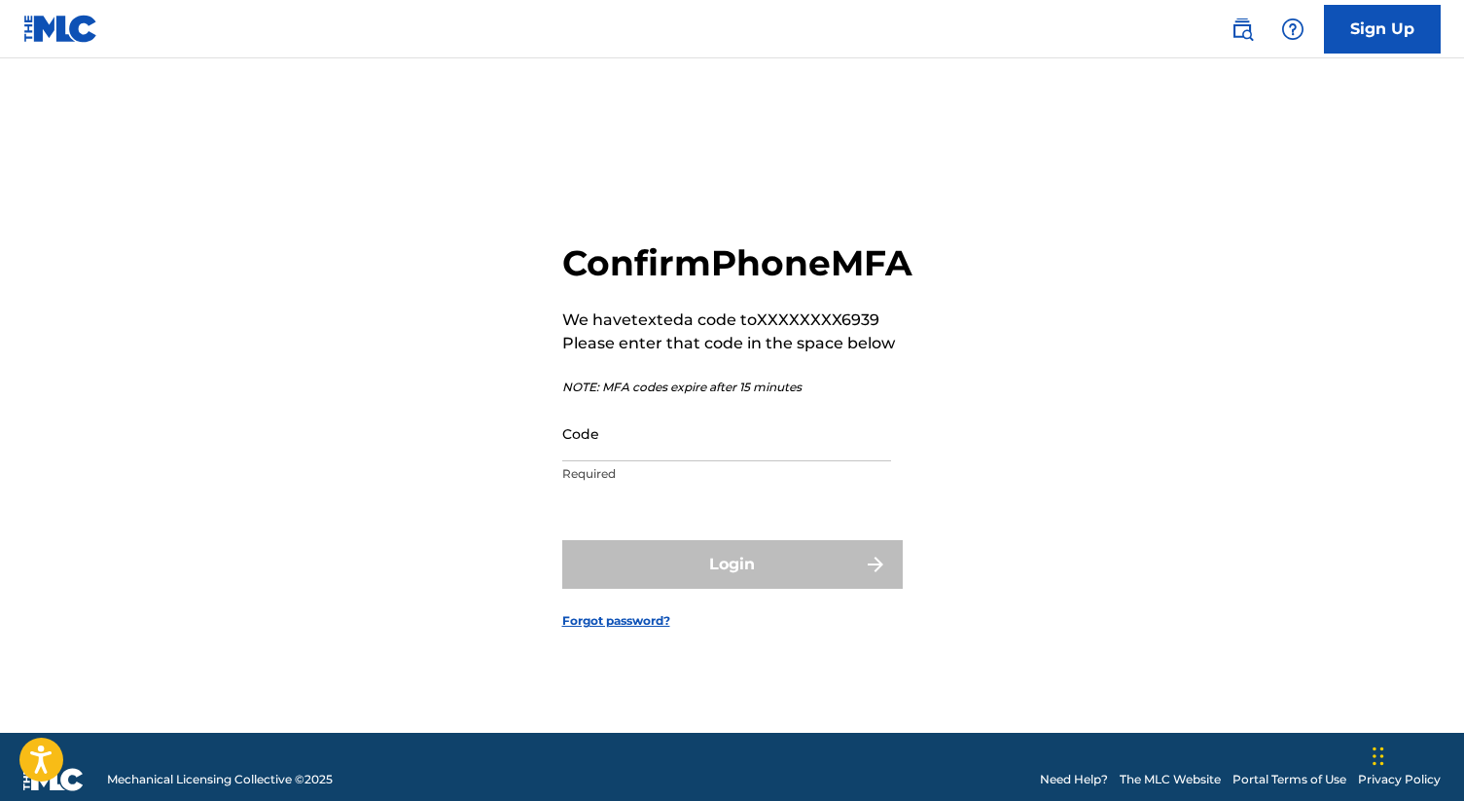
click at [656, 461] on input "Code" at bounding box center [726, 433] width 329 height 55
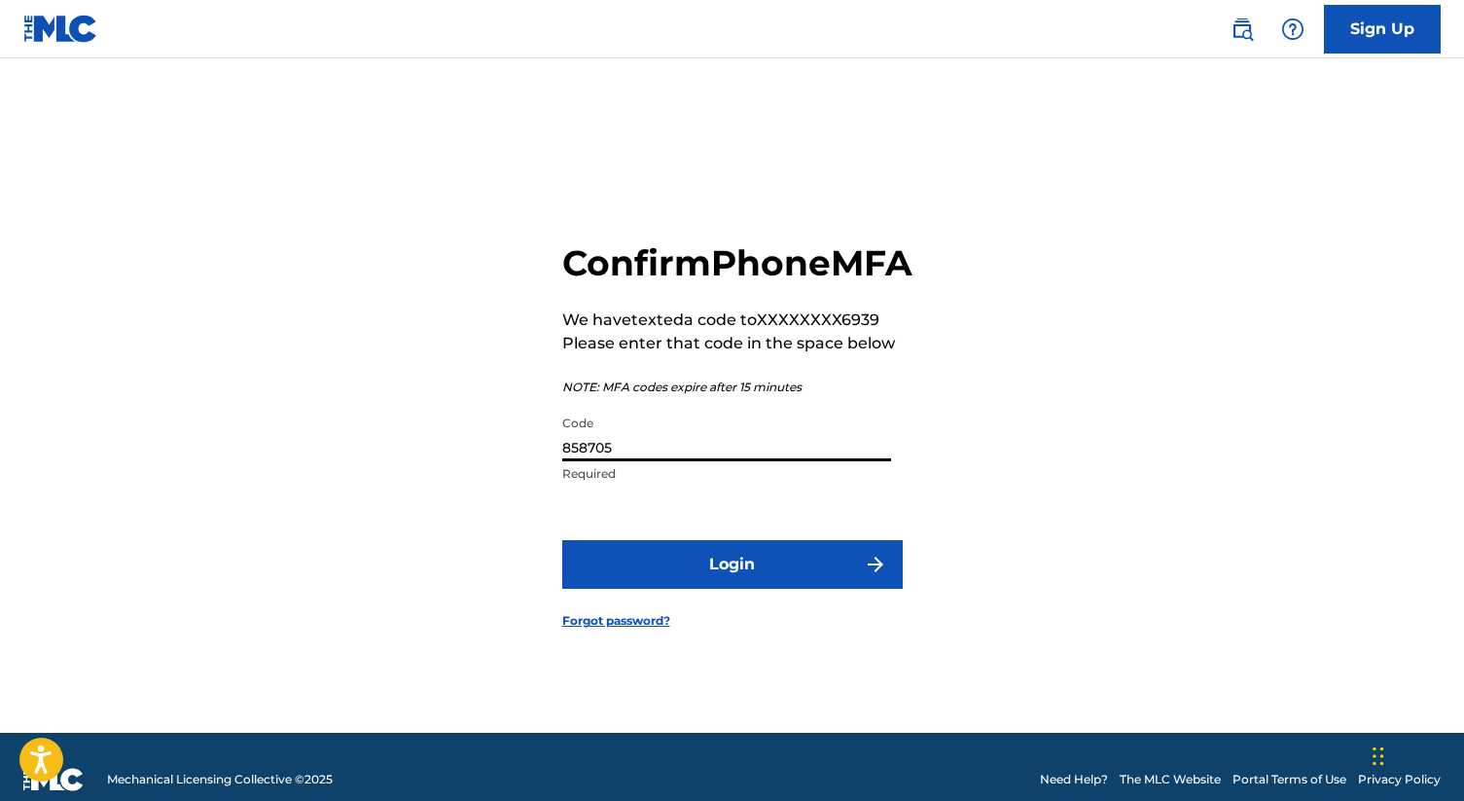
type input "858705"
click at [721, 565] on button "Login" at bounding box center [732, 564] width 340 height 49
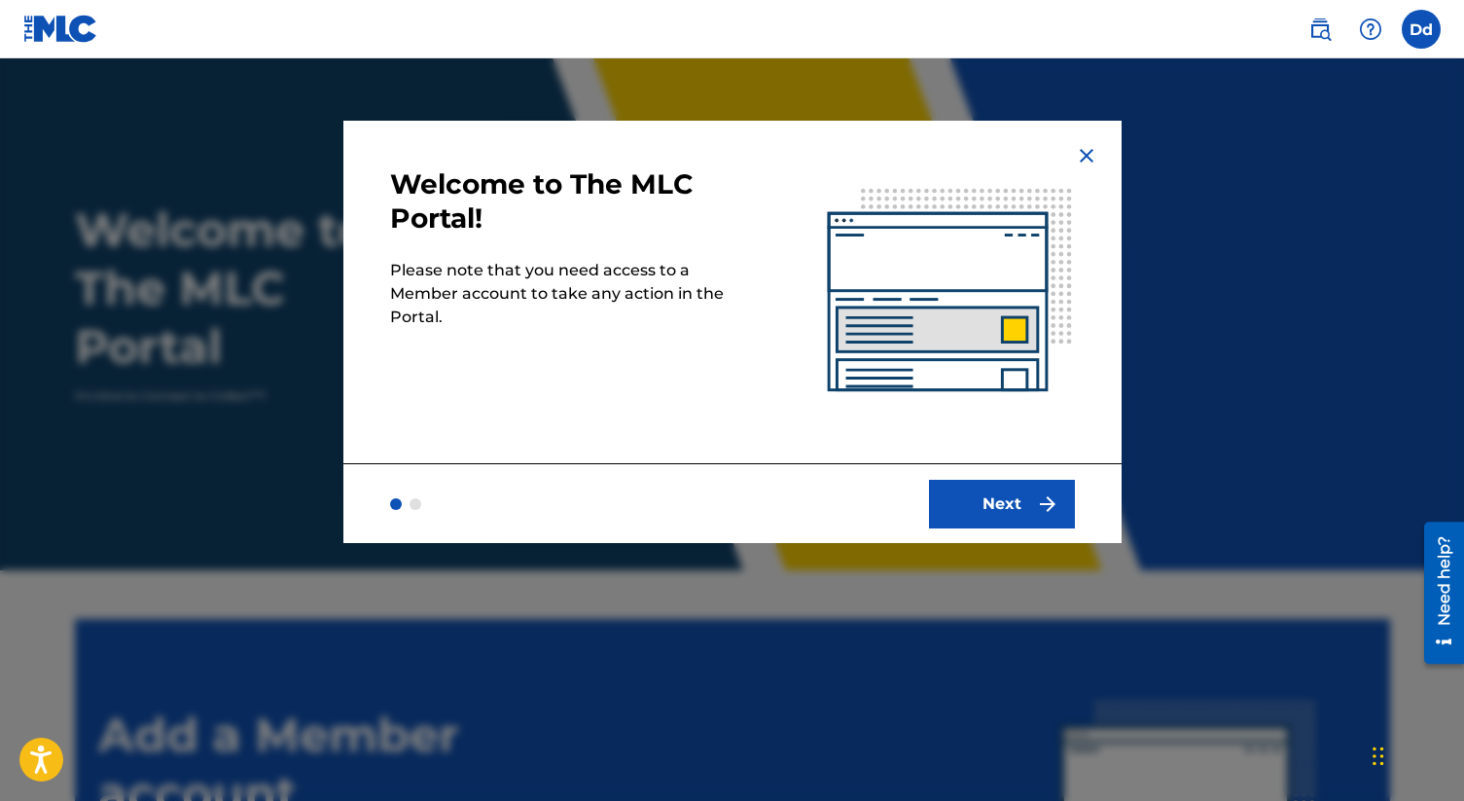
click at [1014, 502] on button "Next" at bounding box center [1002, 504] width 146 height 49
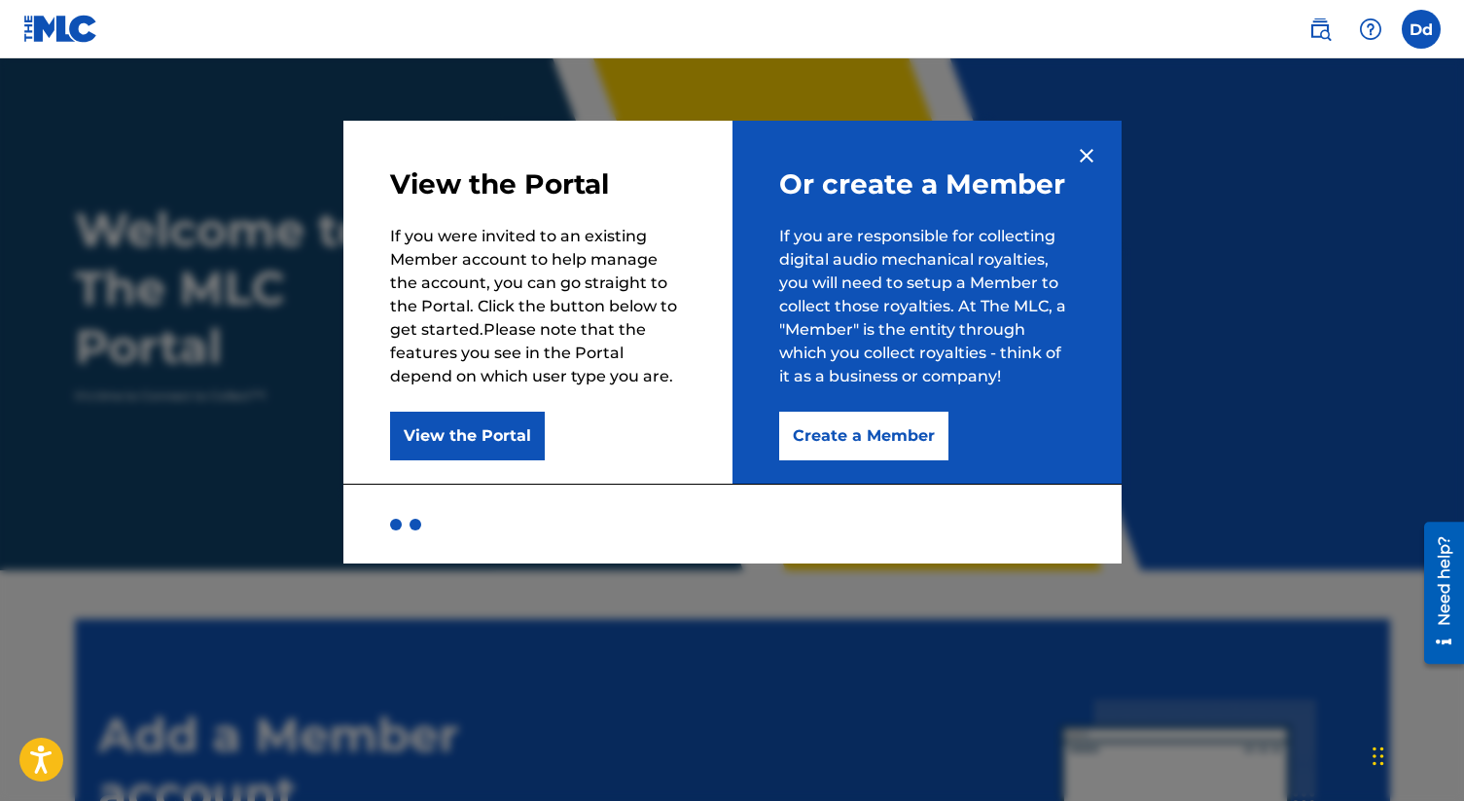
click at [864, 446] on button "Create a Member" at bounding box center [863, 435] width 169 height 49
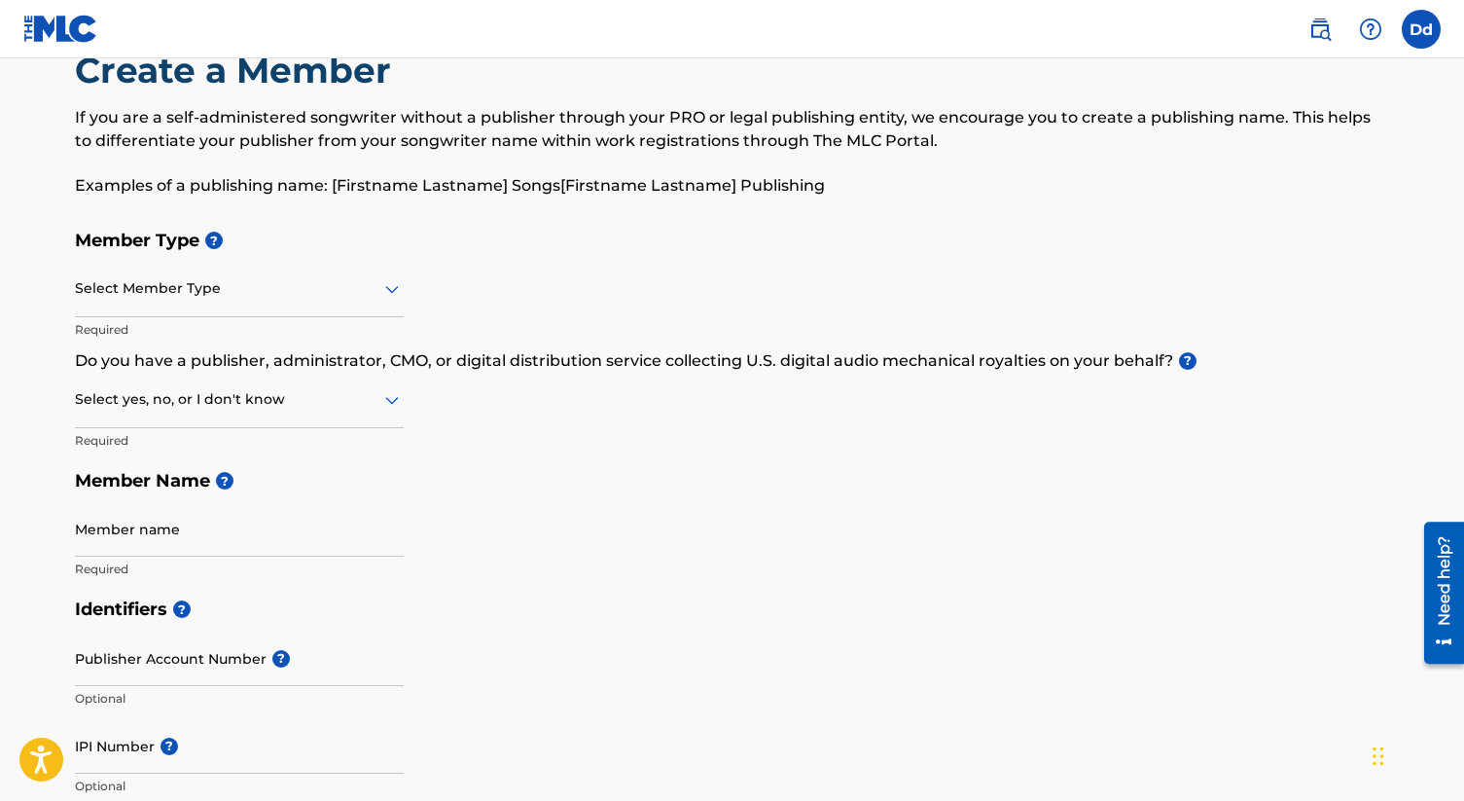
scroll to position [64, 0]
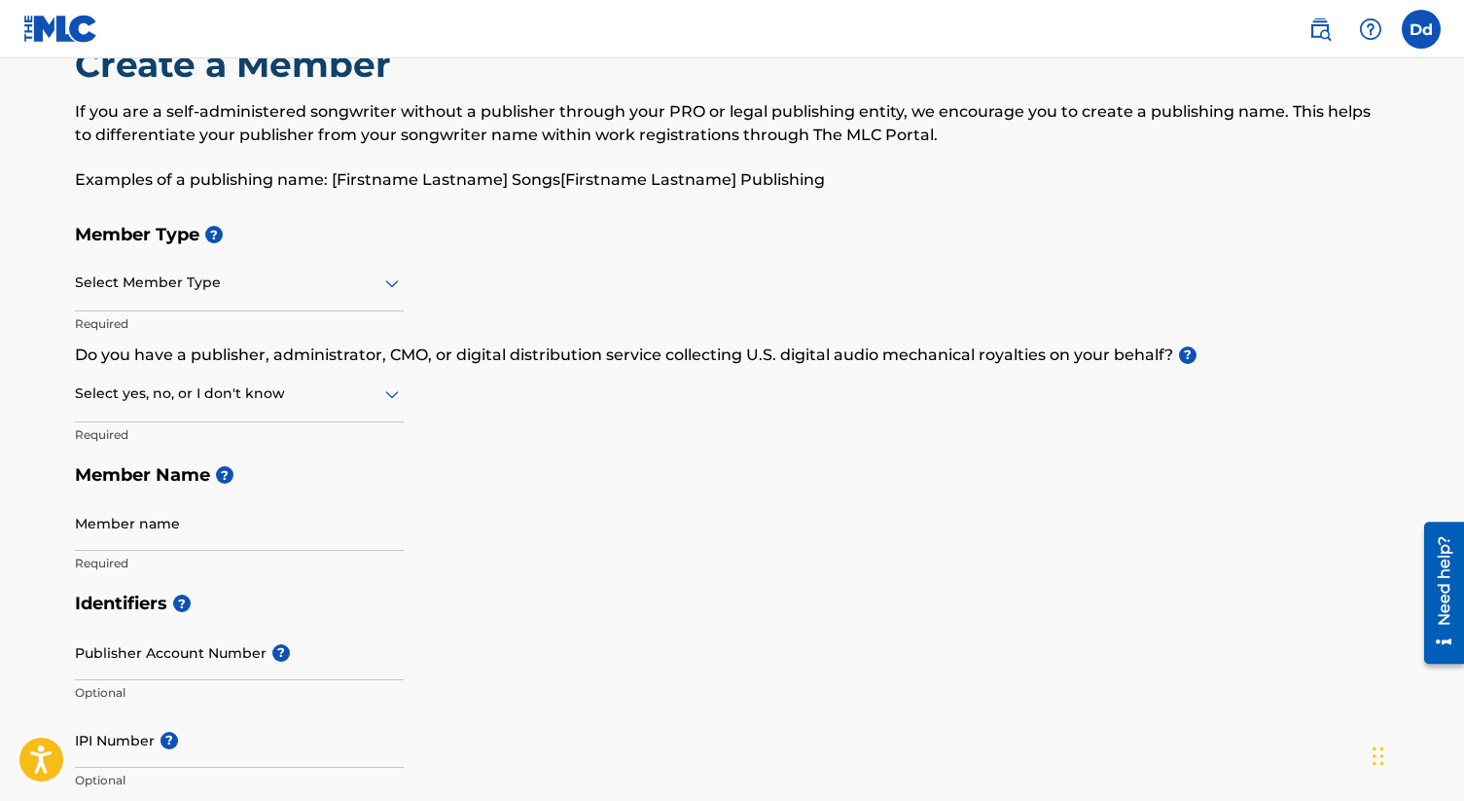
click at [366, 301] on div "Select Member Type" at bounding box center [239, 283] width 329 height 55
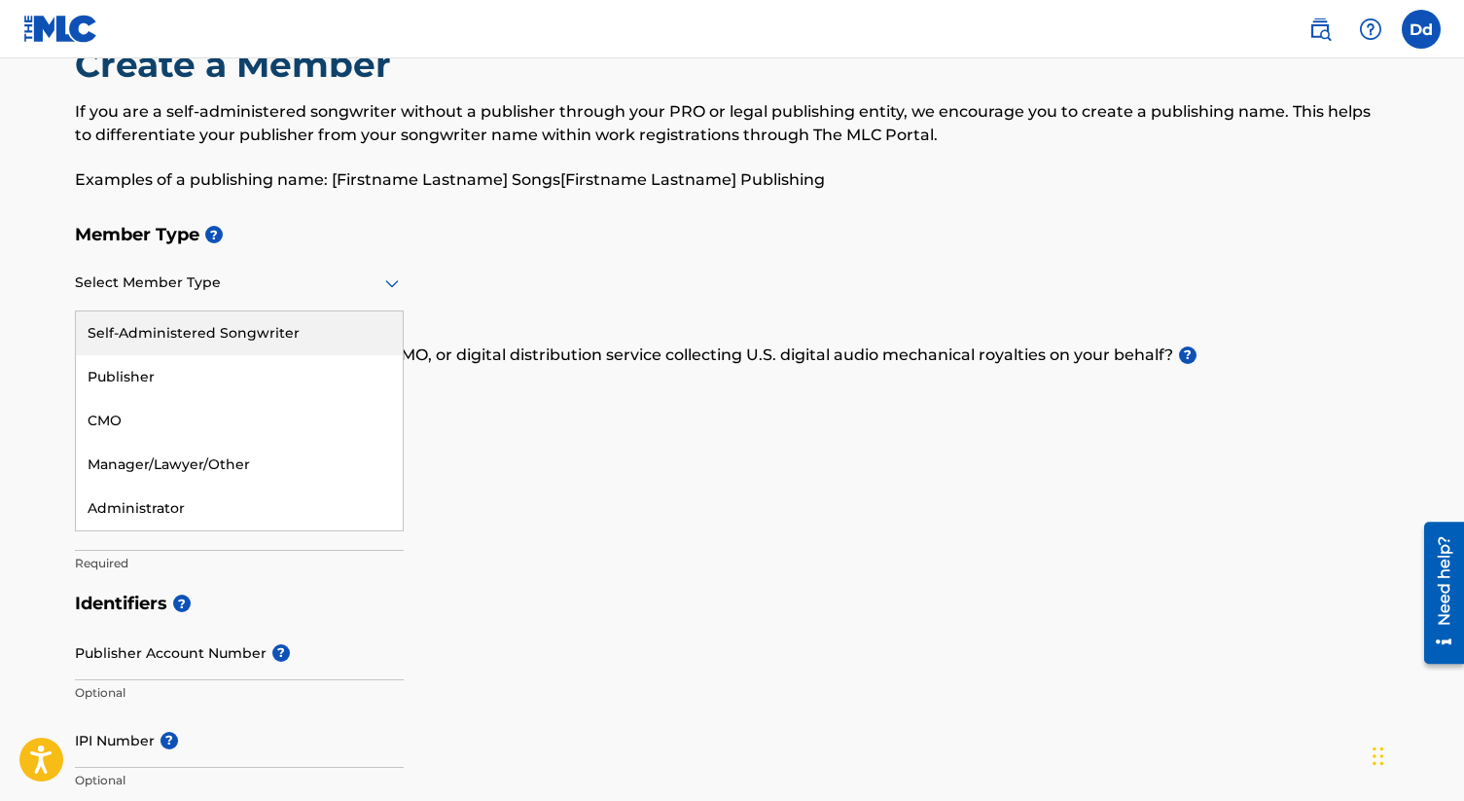
click at [340, 340] on div "Self-Administered Songwriter" at bounding box center [239, 333] width 327 height 44
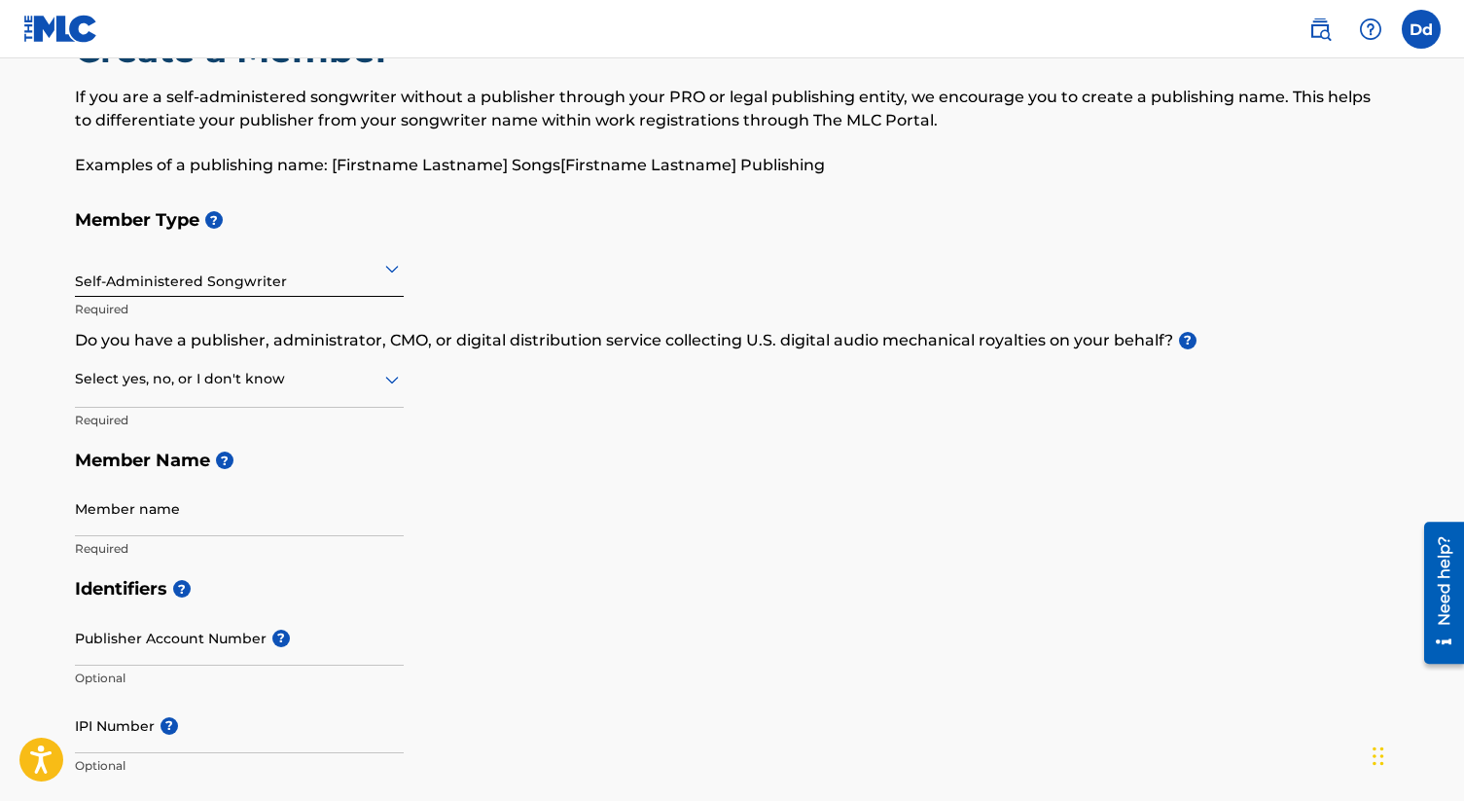
scroll to position [146, 0]
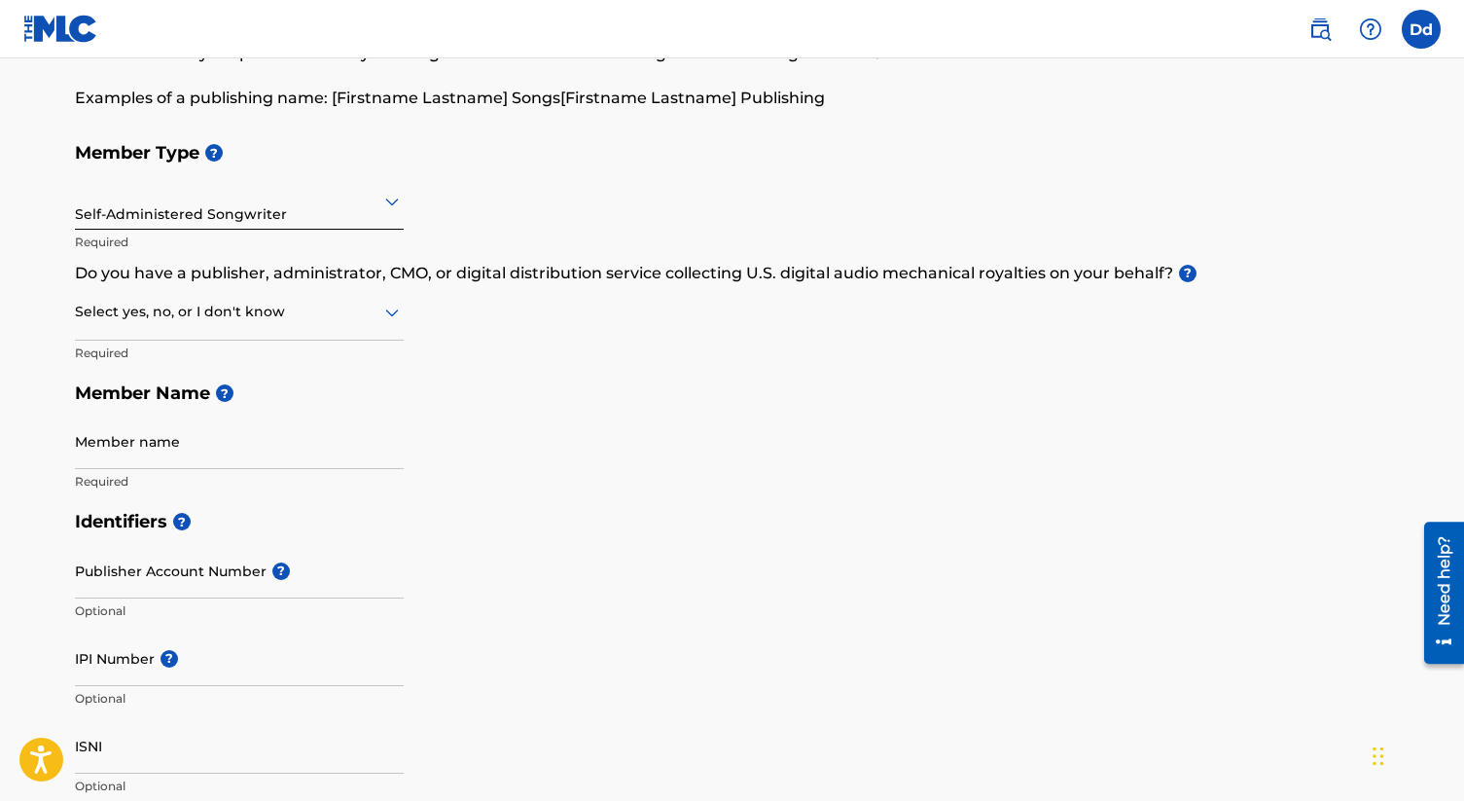
click at [346, 315] on div at bounding box center [239, 312] width 329 height 24
click at [125, 401] on div "No" at bounding box center [239, 406] width 327 height 44
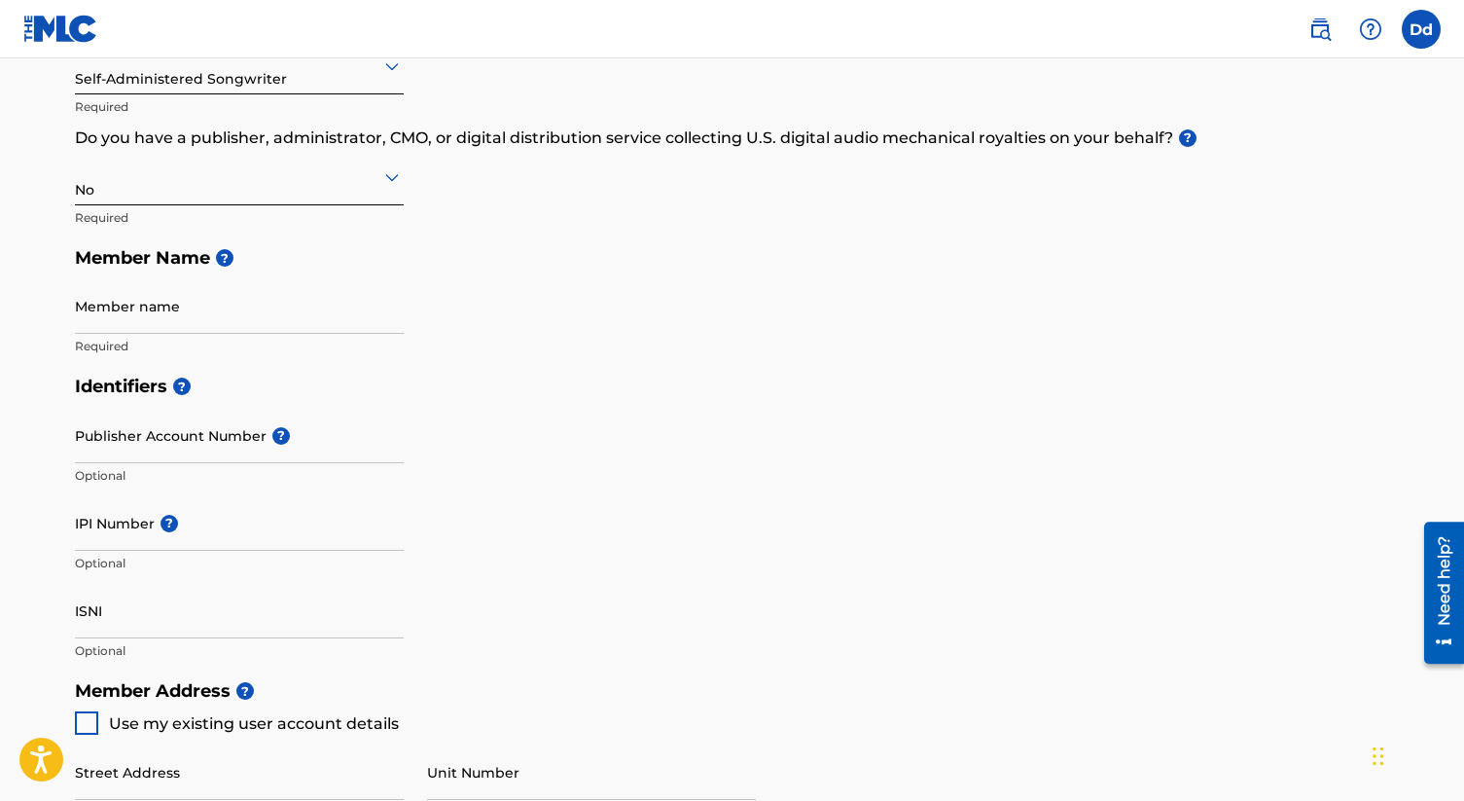
scroll to position [284, 0]
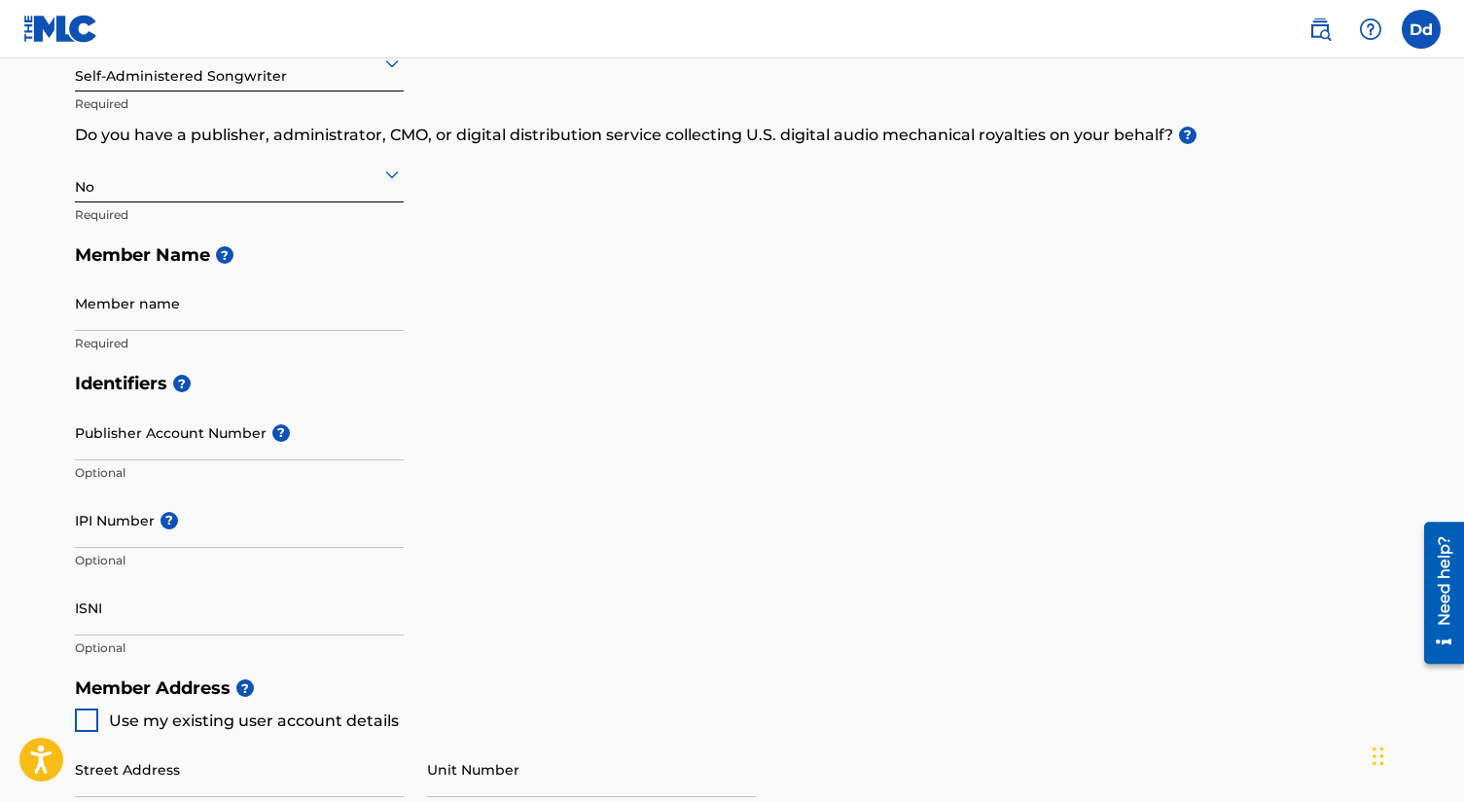
click at [311, 187] on div "No" at bounding box center [239, 174] width 329 height 48
click at [243, 233] on div "Yes" at bounding box center [239, 224] width 327 height 44
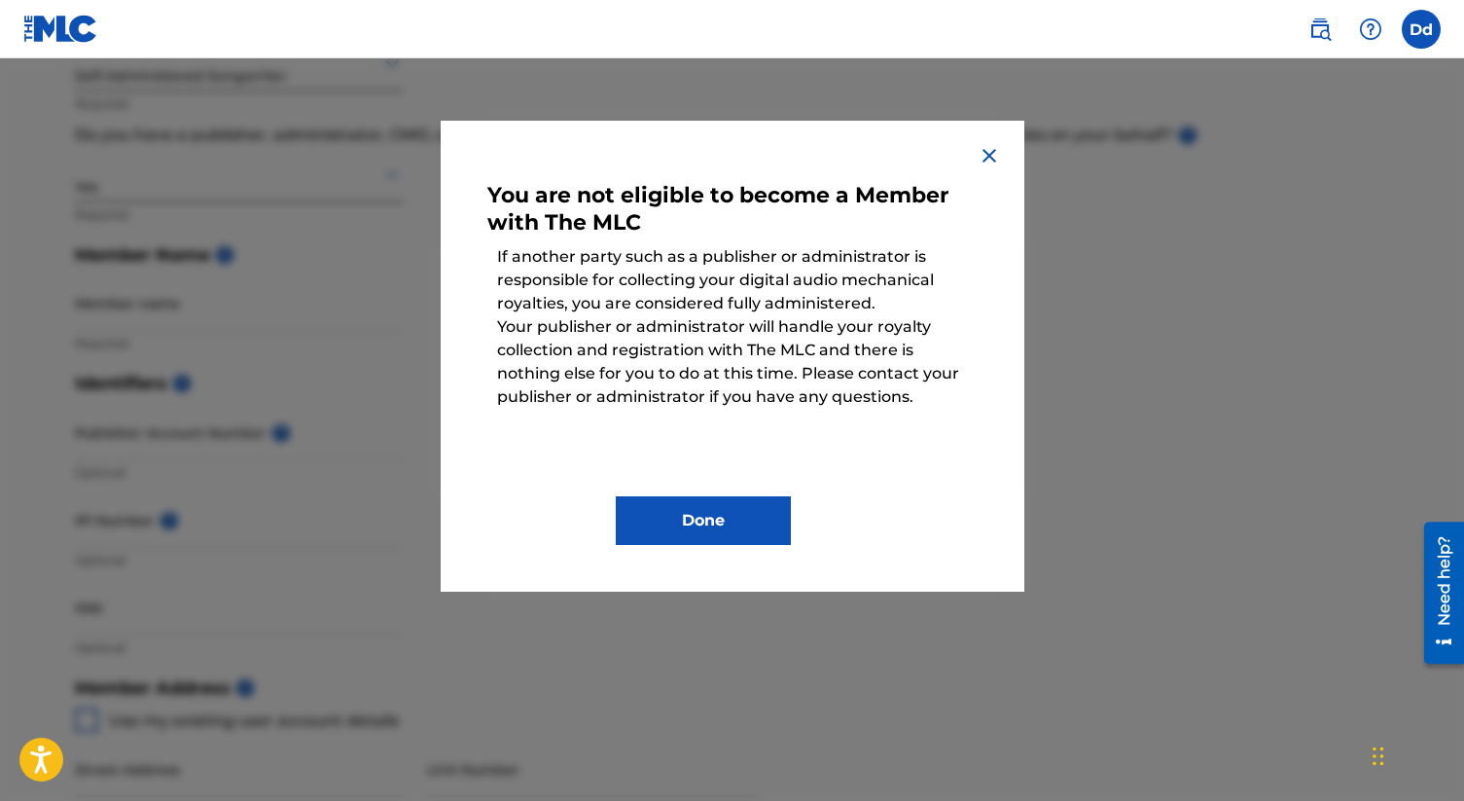
click at [990, 153] on img at bounding box center [989, 155] width 23 height 23
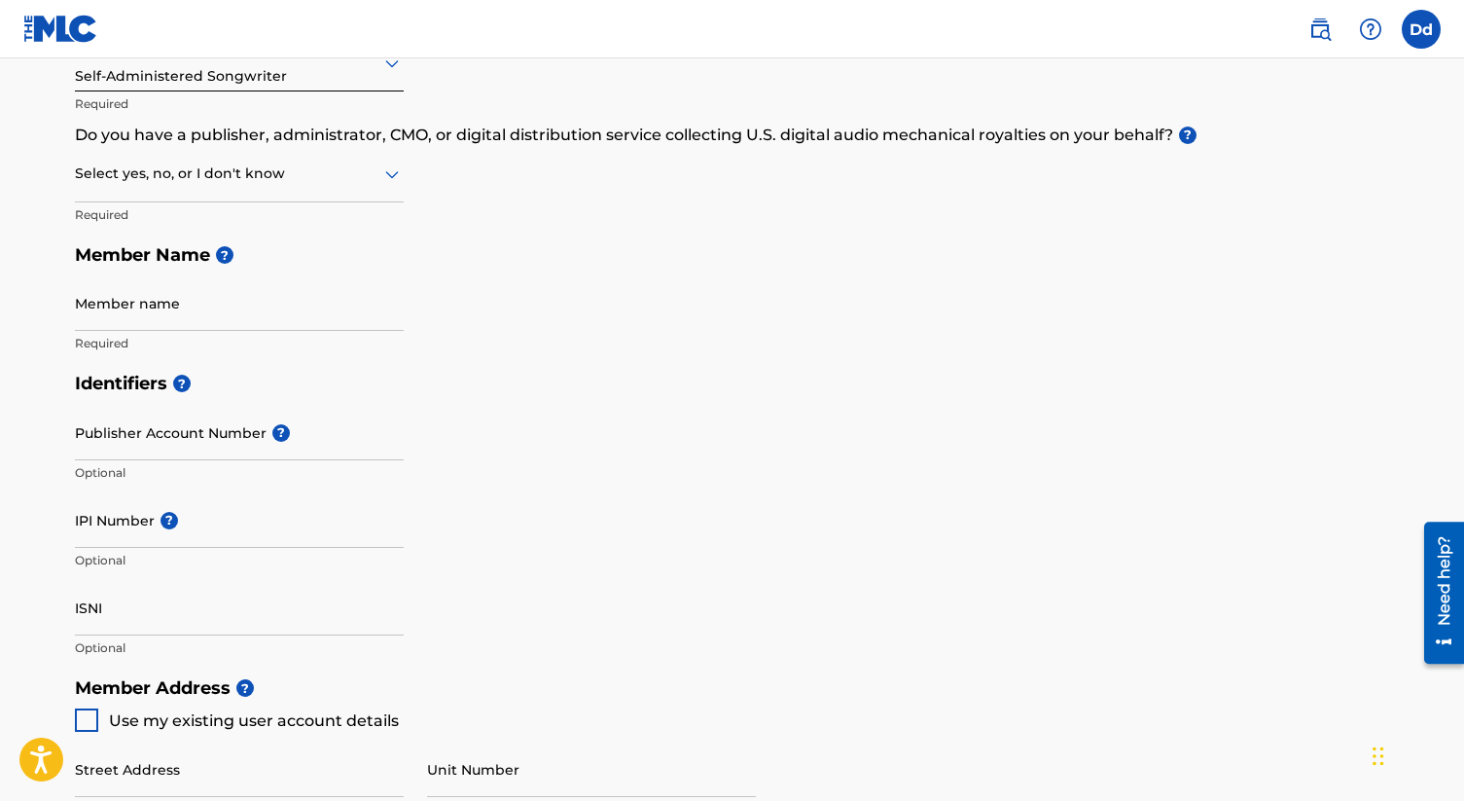
click at [331, 182] on div at bounding box center [239, 173] width 329 height 24
click at [313, 253] on div "No" at bounding box center [239, 268] width 327 height 44
click at [230, 328] on input "Member name" at bounding box center [239, 302] width 329 height 55
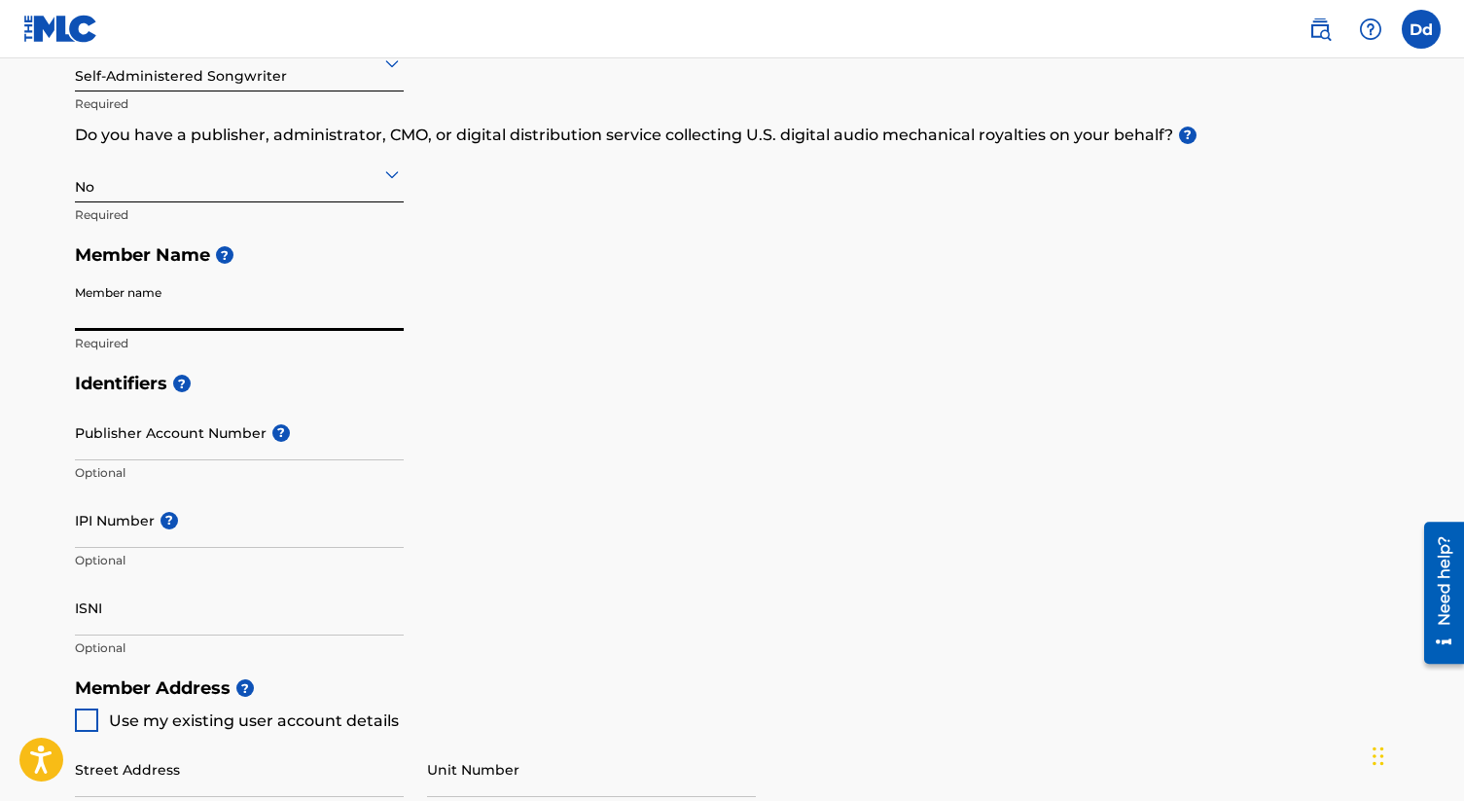
type input "Diego de la Fuente"
type input "[STREET_ADDRESS][PERSON_NAME]"
type input "Apt 2"
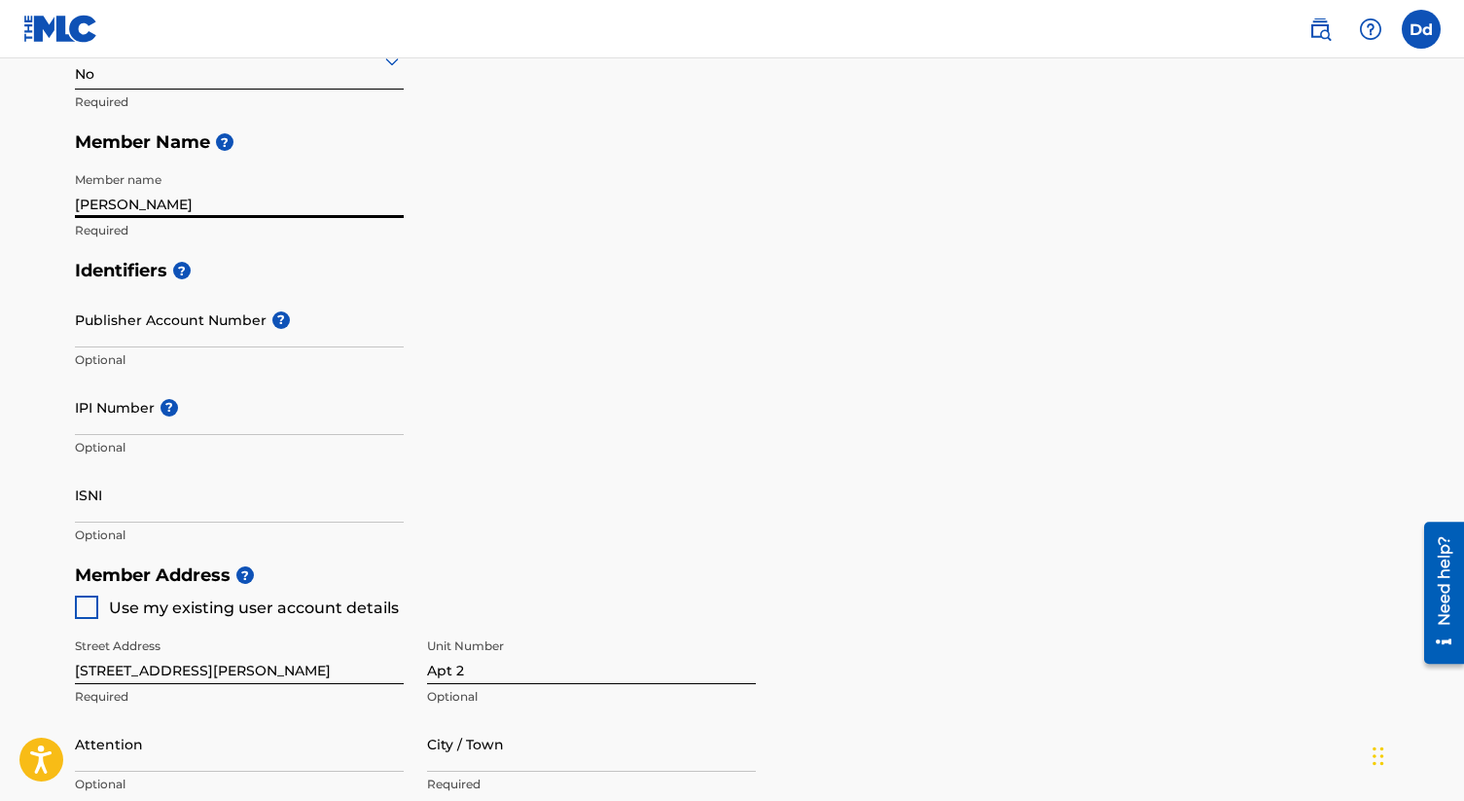
scroll to position [399, 0]
click at [596, 416] on div "Identifiers ? Publisher Account Number ? Optional IPI Number ? Optional ISNI Op…" at bounding box center [732, 400] width 1315 height 304
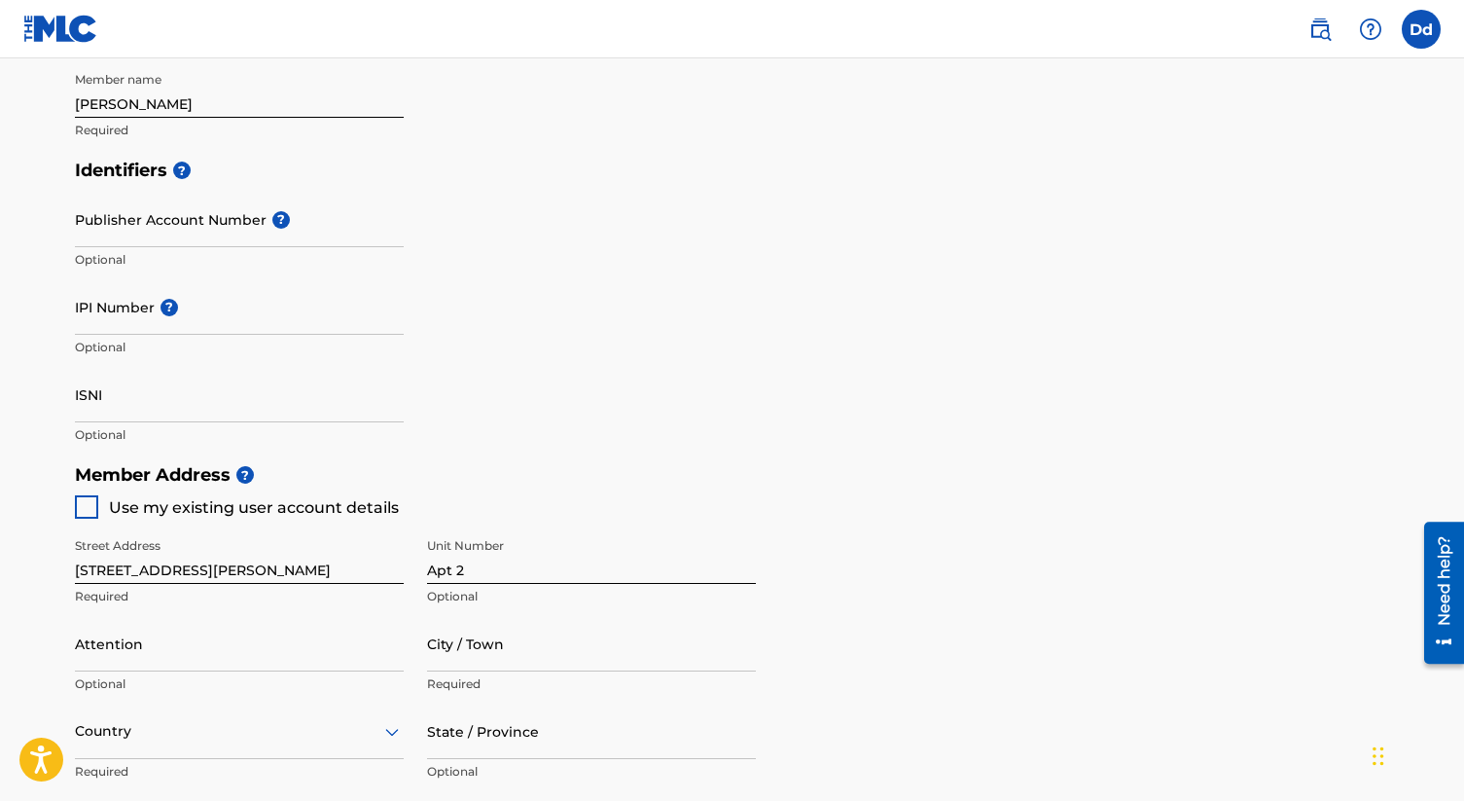
scroll to position [500, 0]
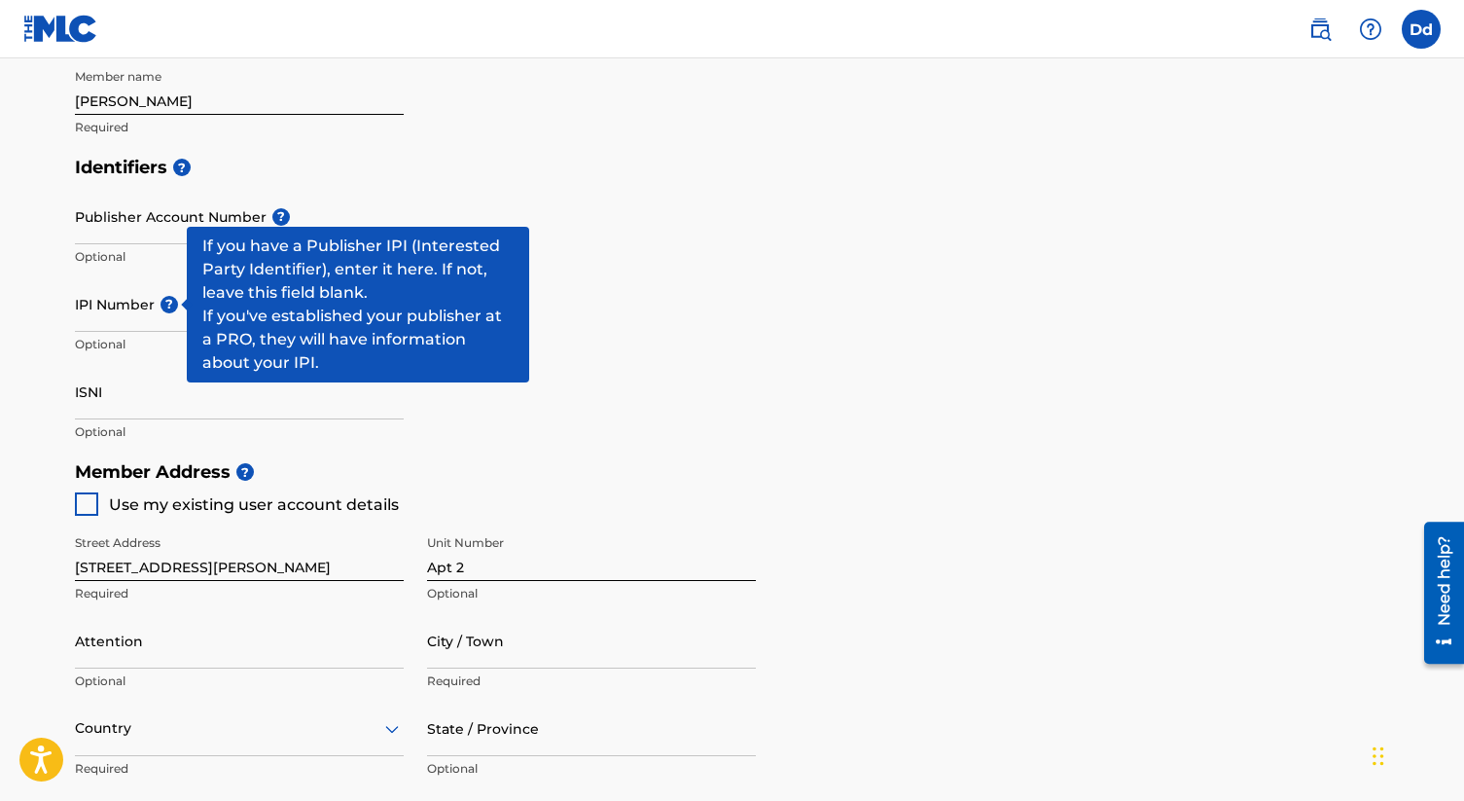
click at [176, 304] on span "?" at bounding box center [170, 305] width 18 height 18
click at [176, 304] on input "IPI Number ?" at bounding box center [239, 303] width 329 height 55
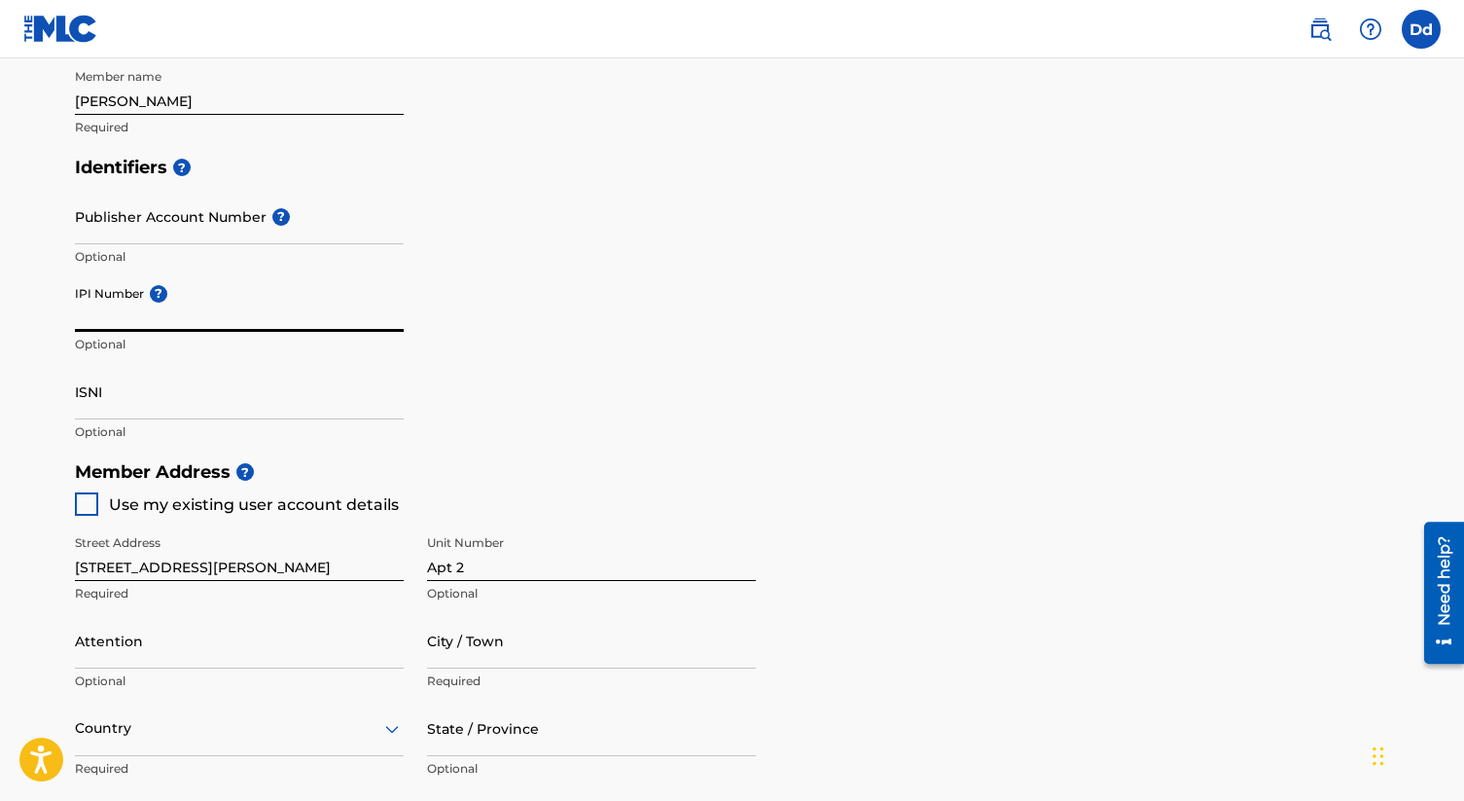
paste input "00801504683"
type input "00801504683"
click at [621, 298] on div "Identifiers ? Publisher Account Number ? Optional IPI Number ? 00801504683 Opti…" at bounding box center [732, 299] width 1315 height 304
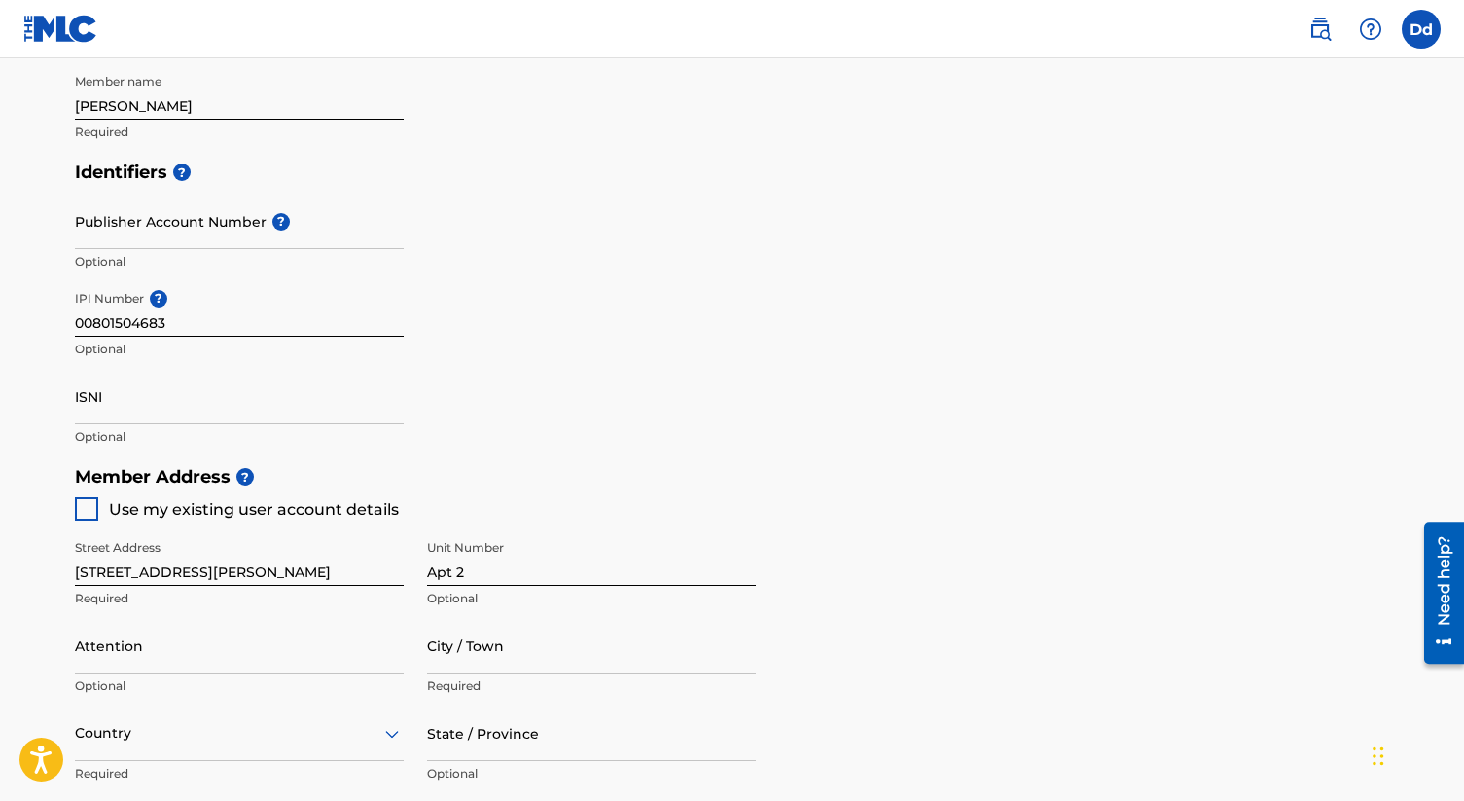
scroll to position [566, 0]
